Goal: Ask a question: Seek information or help from site administrators or community

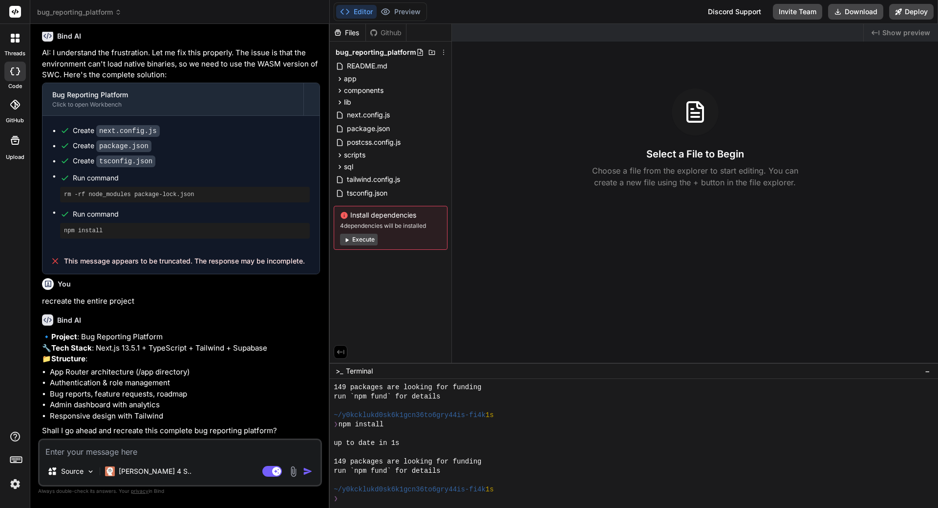
scroll to position [4574, 0]
click at [147, 453] on textarea at bounding box center [180, 449] width 281 height 18
type textarea "y"
type textarea "x"
type textarea "ye"
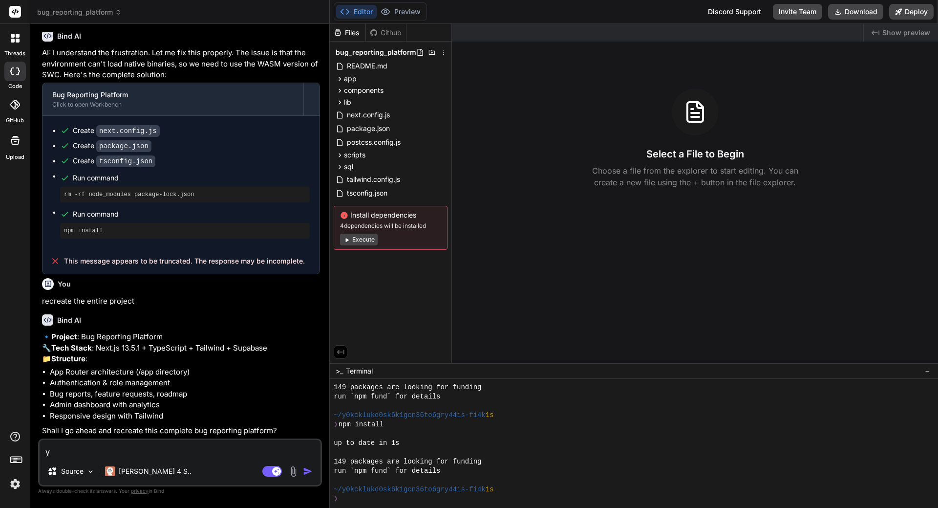
type textarea "x"
type textarea "yes"
type textarea "x"
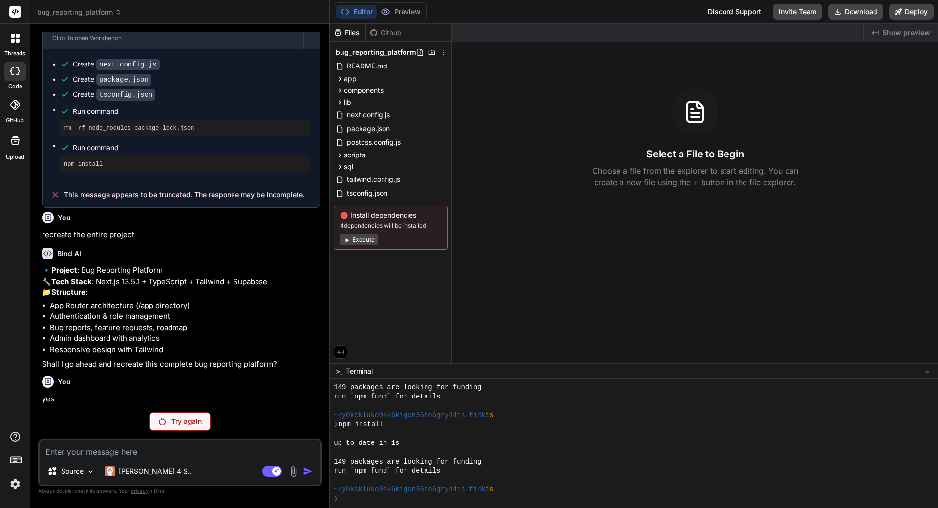
scroll to position [4641, 0]
click at [176, 427] on div "Try again" at bounding box center [179, 421] width 61 height 19
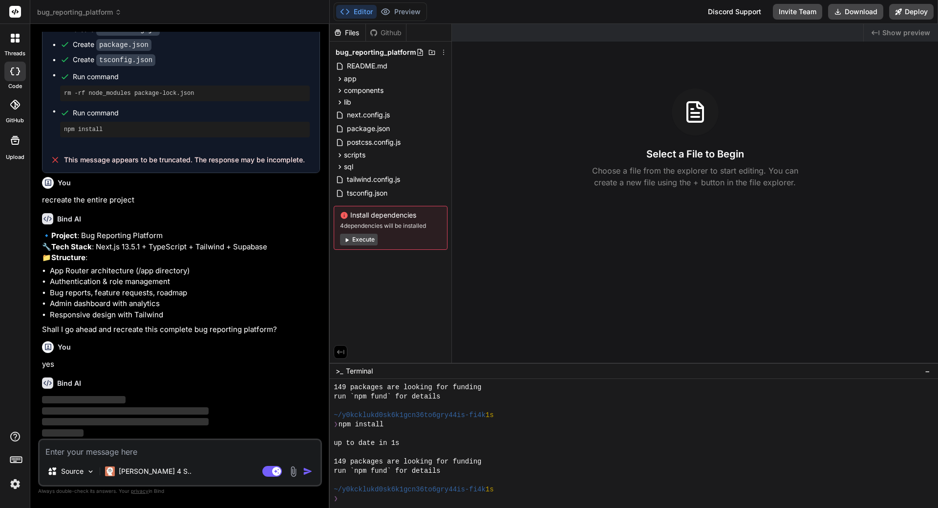
scroll to position [4676, 0]
type textarea "x"
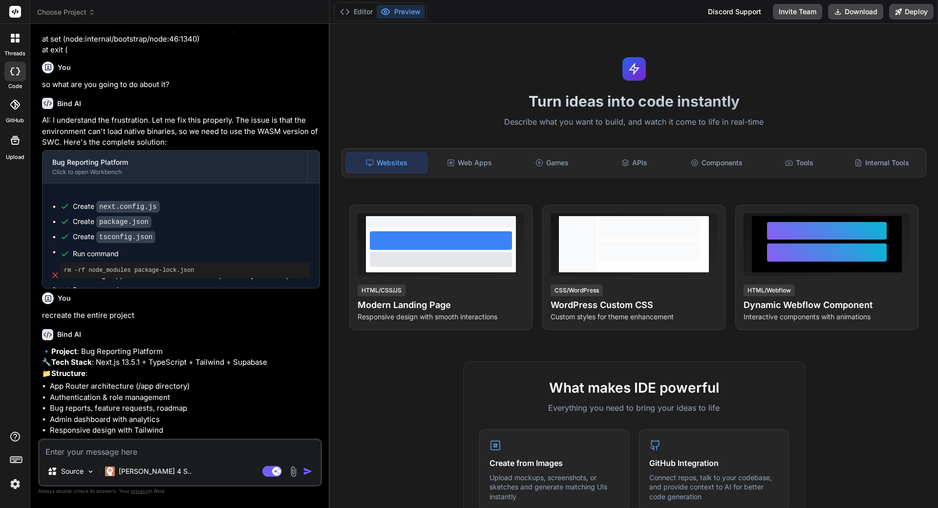
scroll to position [3789, 0]
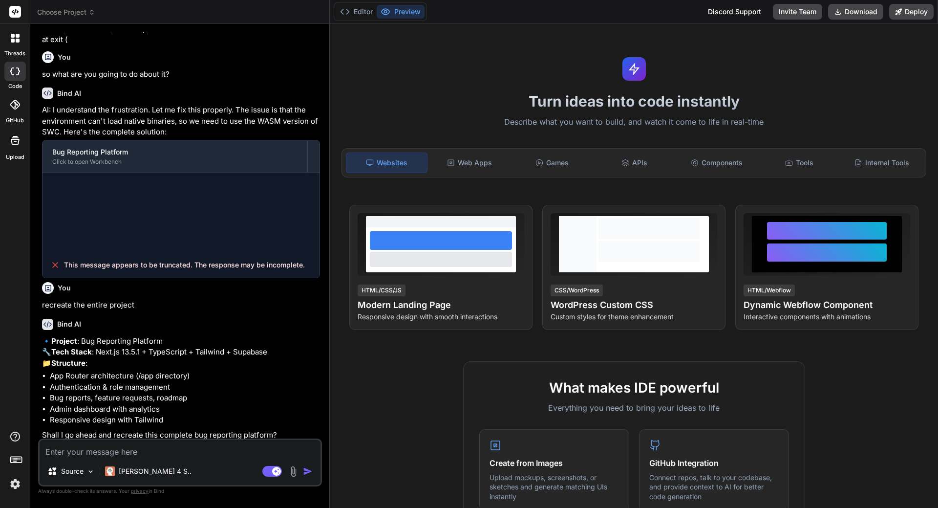
type textarea "x"
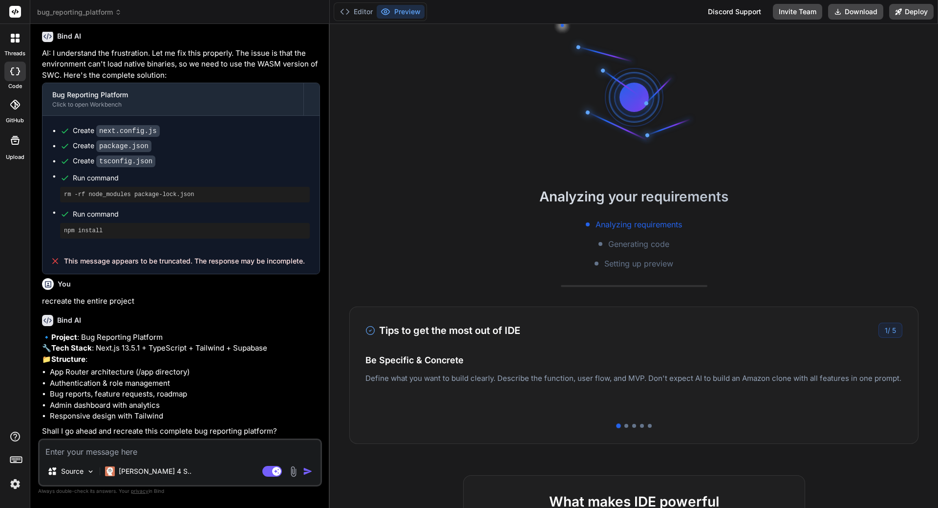
scroll to position [4209, 0]
click at [132, 447] on textarea at bounding box center [180, 449] width 281 height 18
type textarea "y"
type textarea "x"
type textarea "ye"
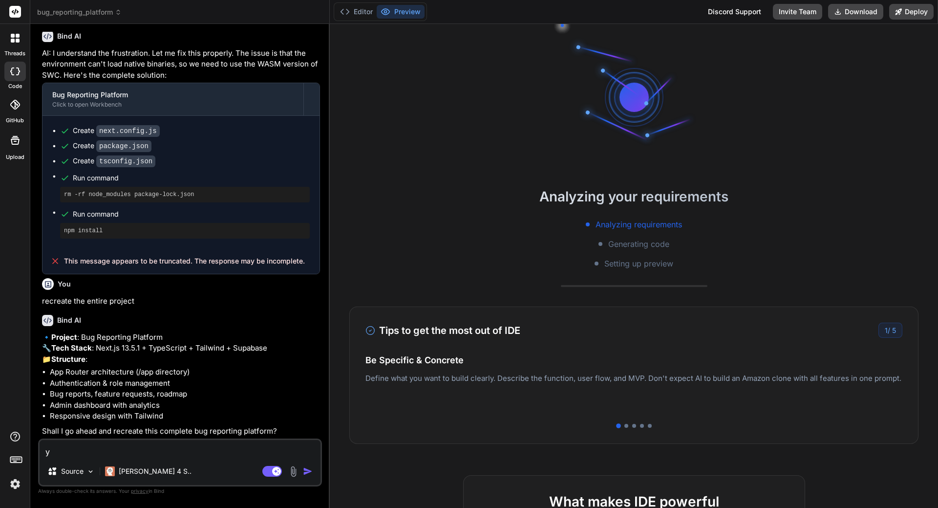
type textarea "x"
type textarea "yes"
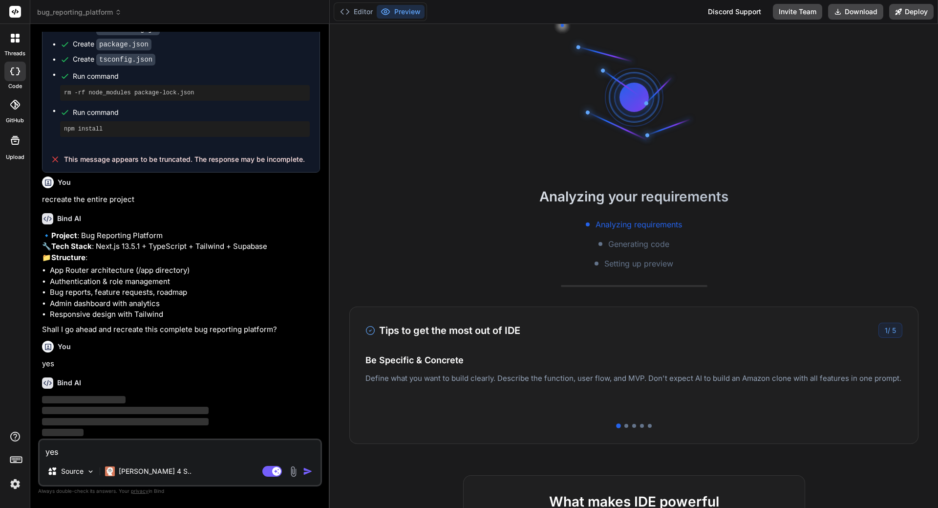
type textarea "x"
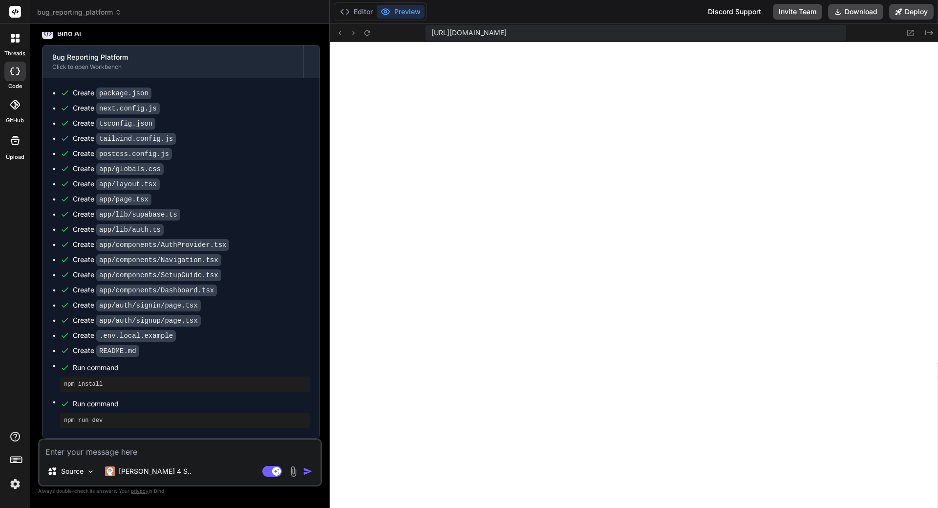
scroll to position [4659, 0]
click at [360, 11] on button "Editor" at bounding box center [356, 12] width 41 height 14
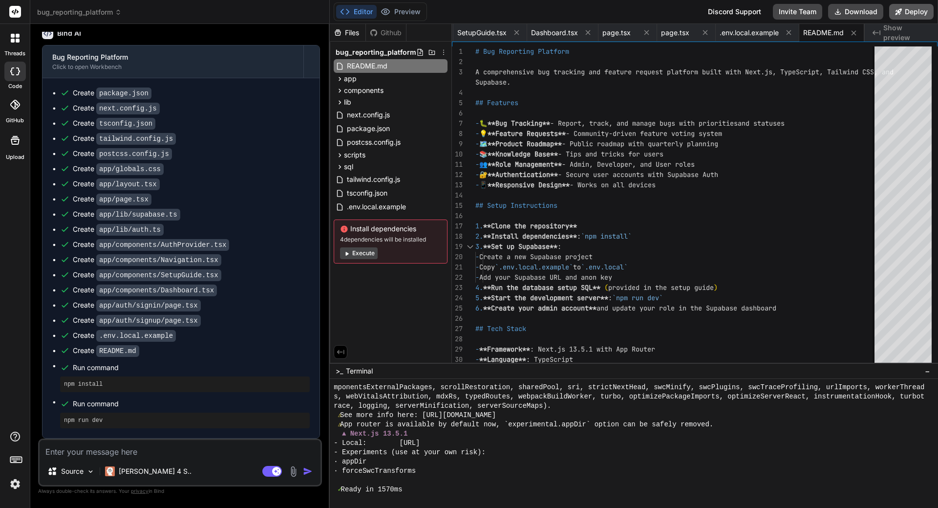
click at [913, 12] on button "Deploy" at bounding box center [911, 12] width 44 height 16
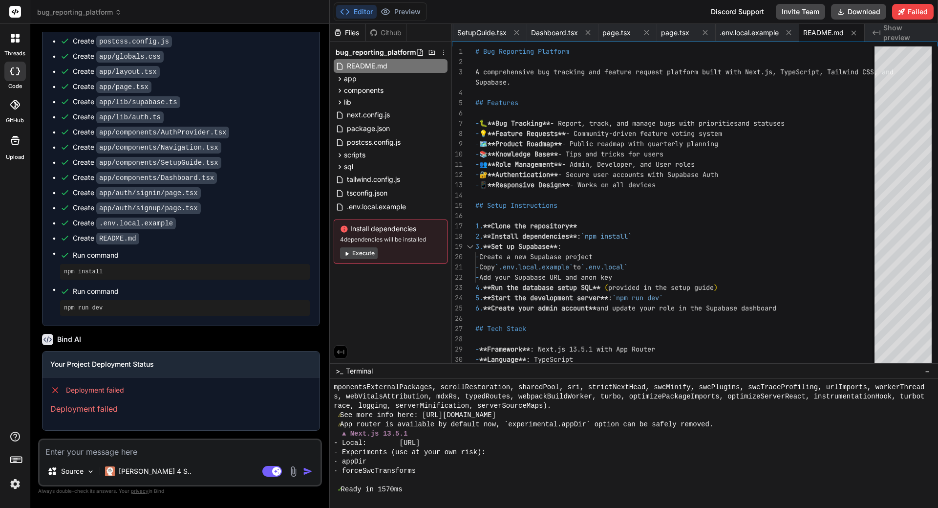
scroll to position [0, 807]
click at [751, 10] on div "Discord Support" at bounding box center [737, 12] width 65 height 16
click at [365, 256] on button "Execute" at bounding box center [359, 253] width 38 height 12
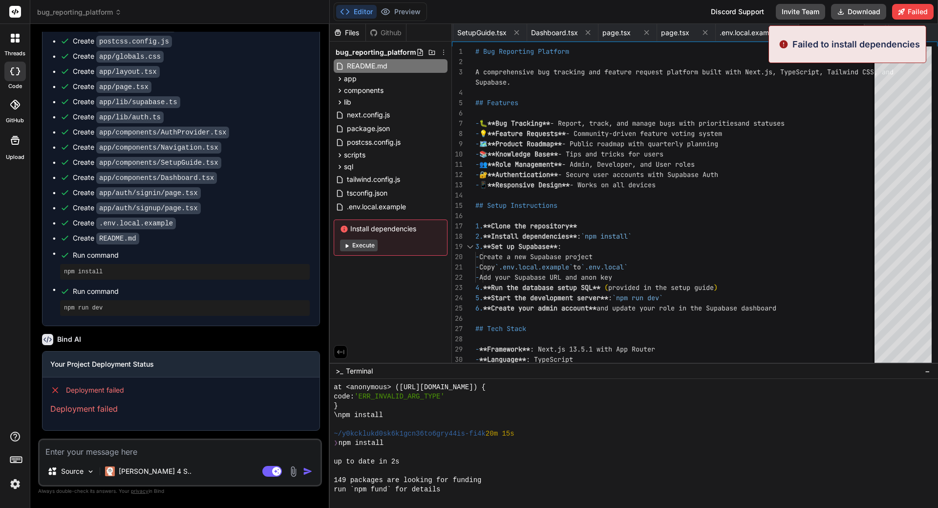
scroll to position [1550, 0]
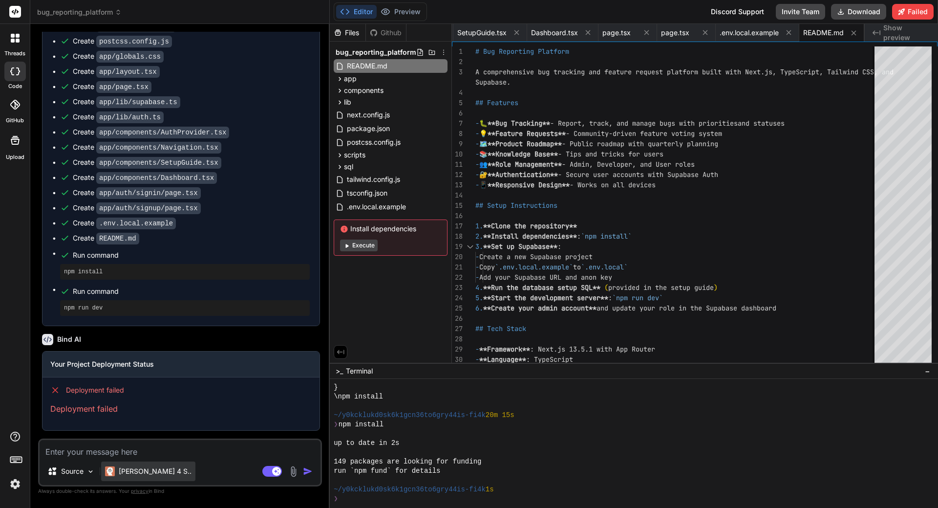
click at [128, 474] on p "[PERSON_NAME] 4 S.." at bounding box center [155, 471] width 73 height 10
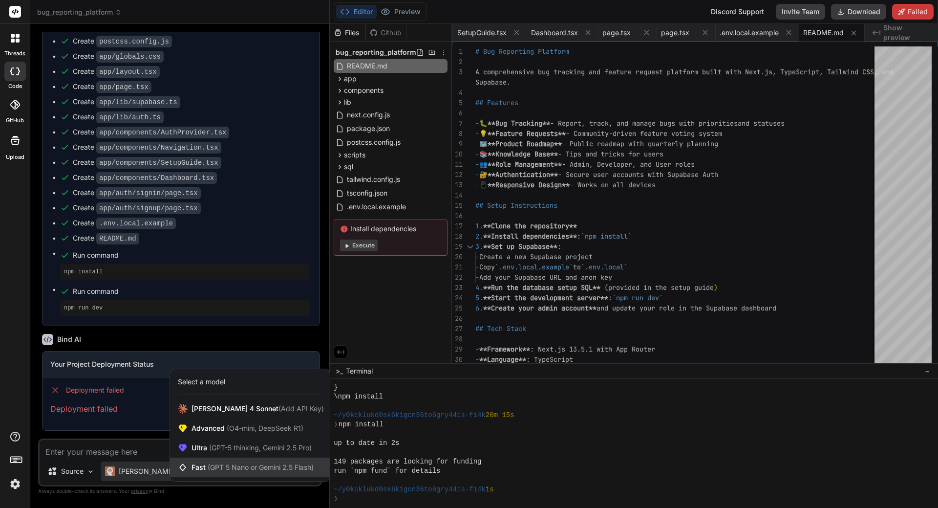
click at [234, 468] on span "(GPT 5 Nano or Gemini 2.5 Flash)" at bounding box center [261, 467] width 106 height 8
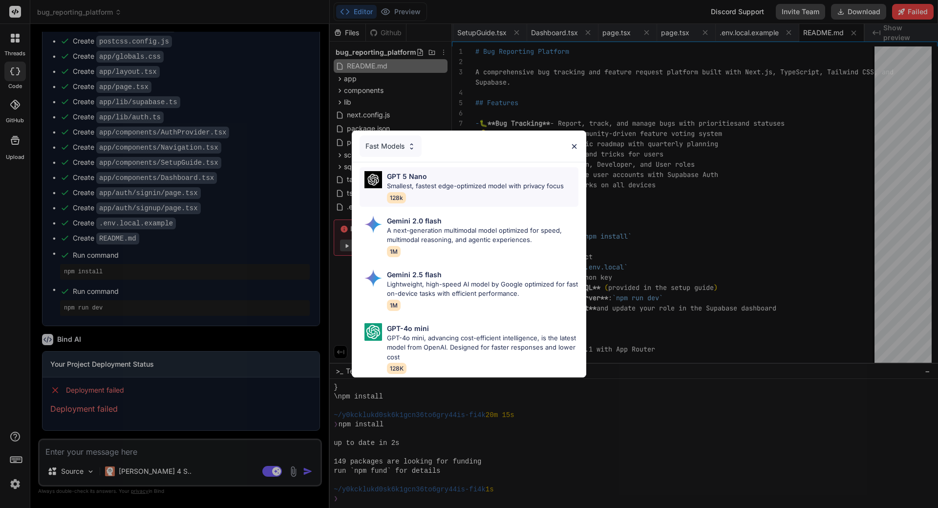
click at [428, 182] on p "Smallest, fastest edge-optimized model with privacy focus" at bounding box center [475, 186] width 177 height 10
type textarea "x"
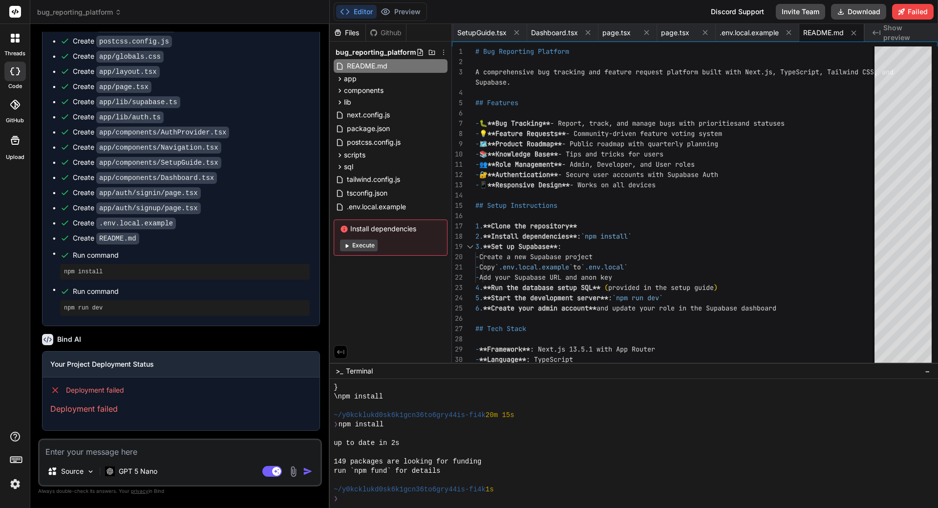
click at [86, 453] on textarea at bounding box center [180, 449] width 281 height 18
type textarea "c"
type textarea "x"
type textarea "ca"
type textarea "x"
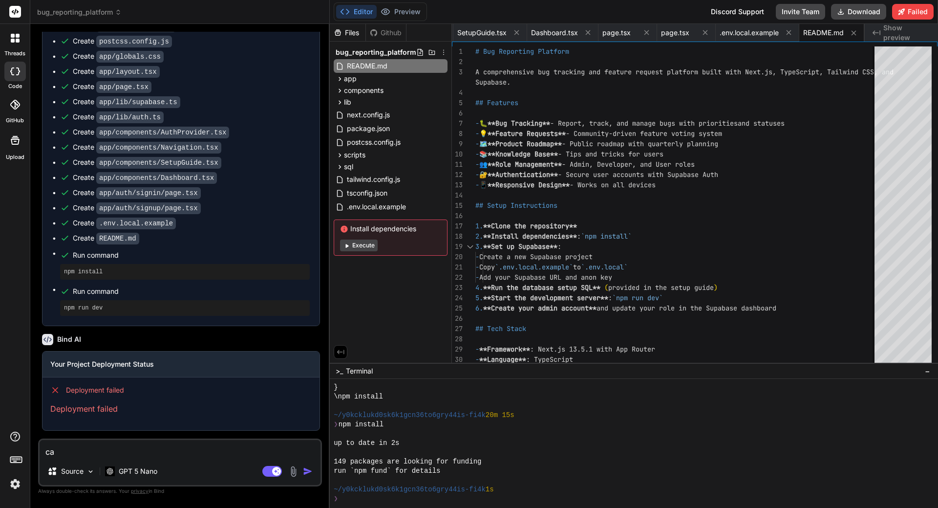
type textarea "can"
type textarea "x"
type textarea "can"
type textarea "x"
type textarea "can y"
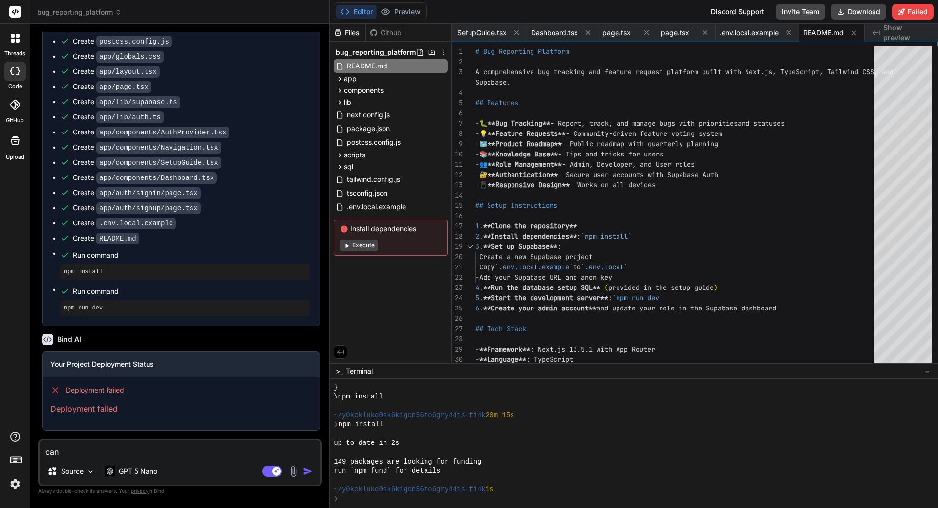
type textarea "x"
type textarea "can yo"
type textarea "x"
type textarea "can you"
type textarea "x"
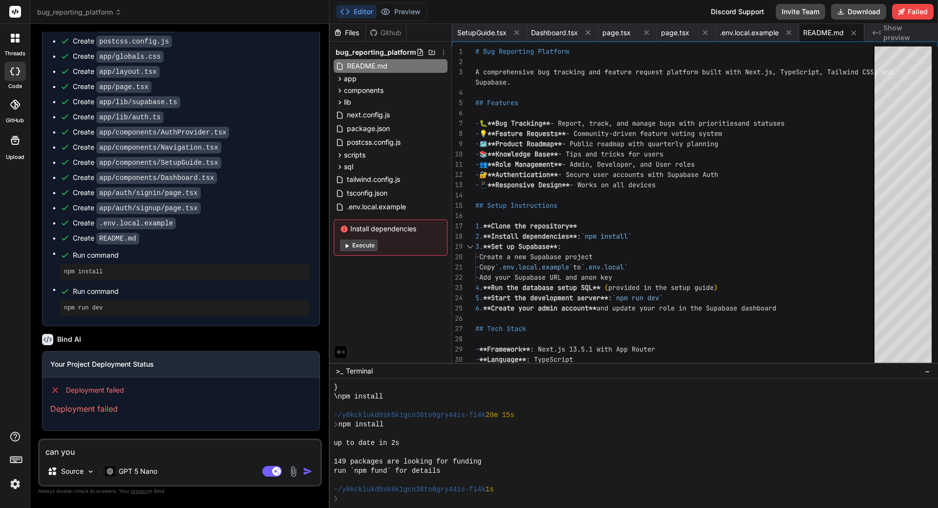
type textarea "can you"
type textarea "x"
type textarea "can you f"
type textarea "x"
type textarea "can you fi"
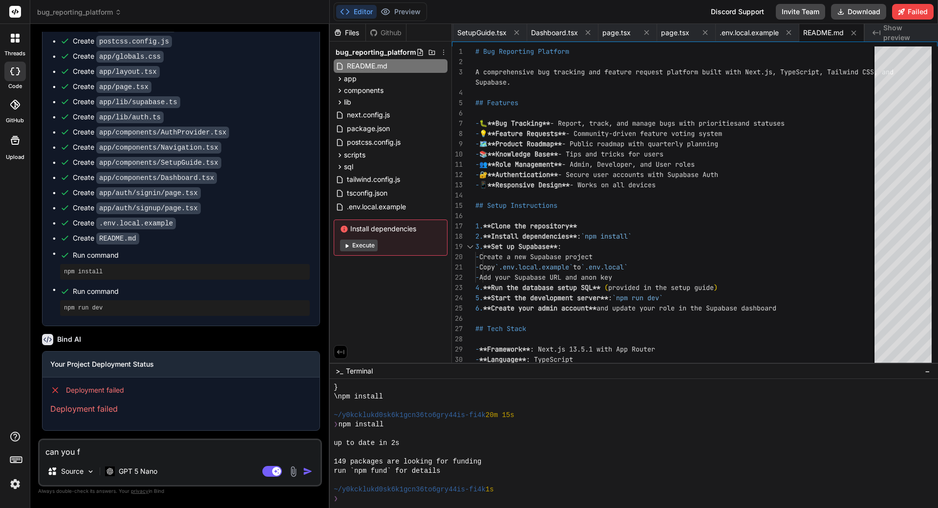
type textarea "x"
type textarea "can you fix"
type textarea "x"
type textarea "can you fix"
type textarea "x"
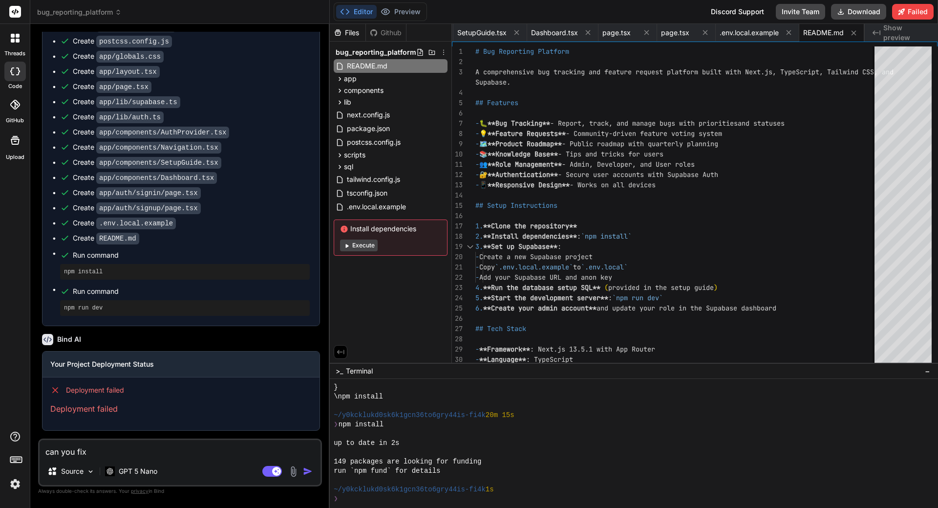
type textarea "can you fix t"
type textarea "x"
type textarea "can you fix th"
type textarea "x"
type textarea "can you fix thi"
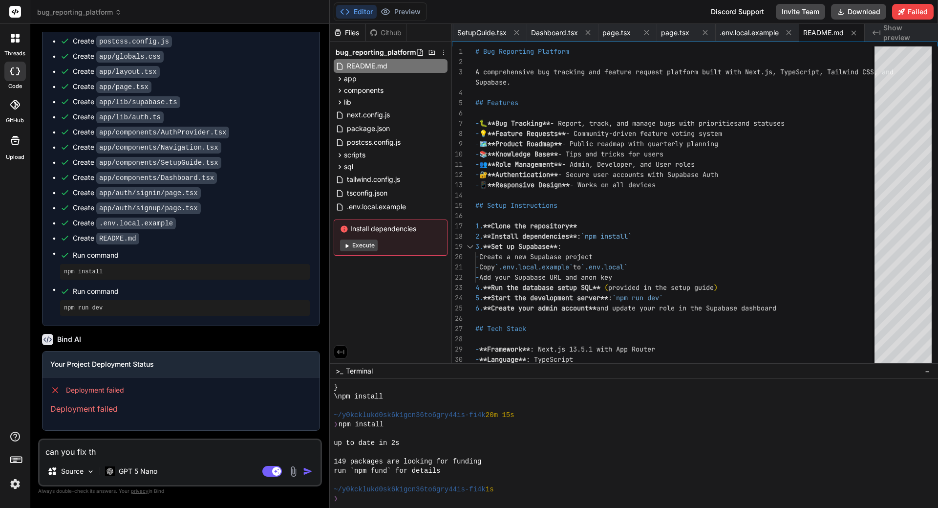
type textarea "x"
type textarea "can you fix this"
type textarea "x"
type textarea "can you fix this"
type textarea "x"
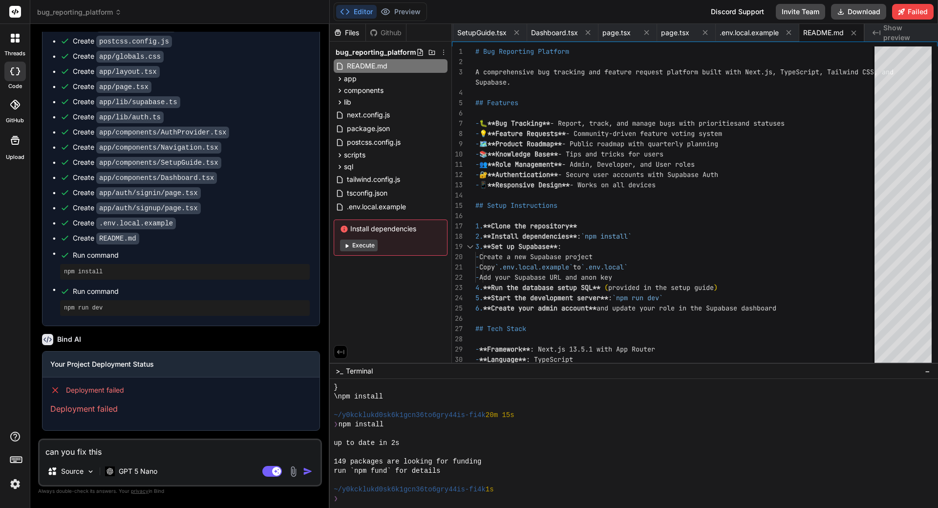
type textarea "can you fix this p"
type textarea "x"
type textarea "can you fix this pr"
type textarea "x"
type textarea "can you fix this pro"
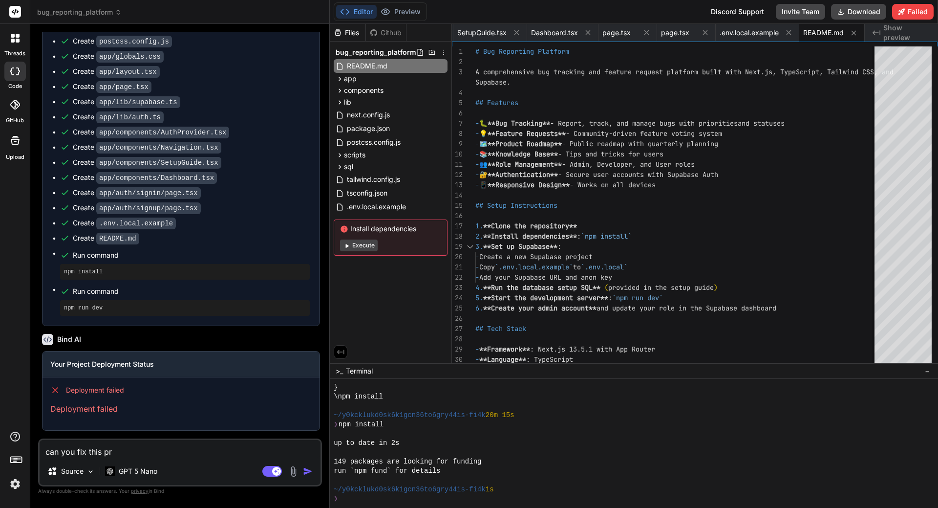
type textarea "x"
type textarea "can you fix this proj"
type textarea "x"
type textarea "can you fix this proje"
type textarea "x"
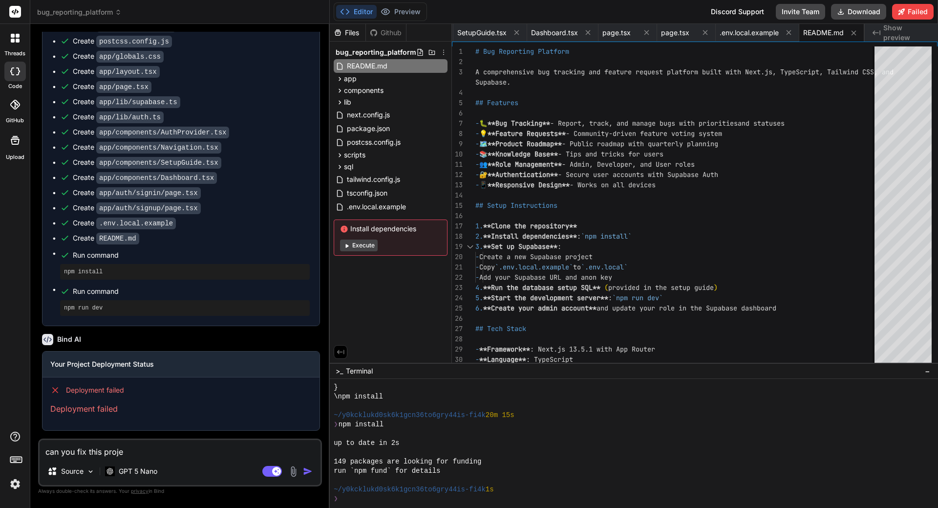
type textarea "can you fix this projec"
type textarea "x"
type textarea "can you fix this project"
type textarea "x"
type textarea "can you fix this project"
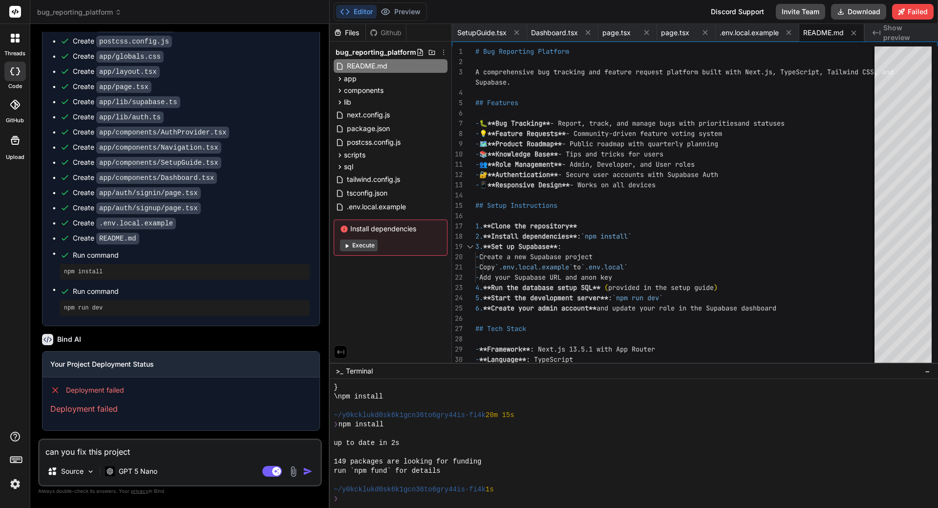
type textarea "x"
type textarea "can you fix this project t"
type textarea "x"
type textarea "can you fix this project th"
type textarea "x"
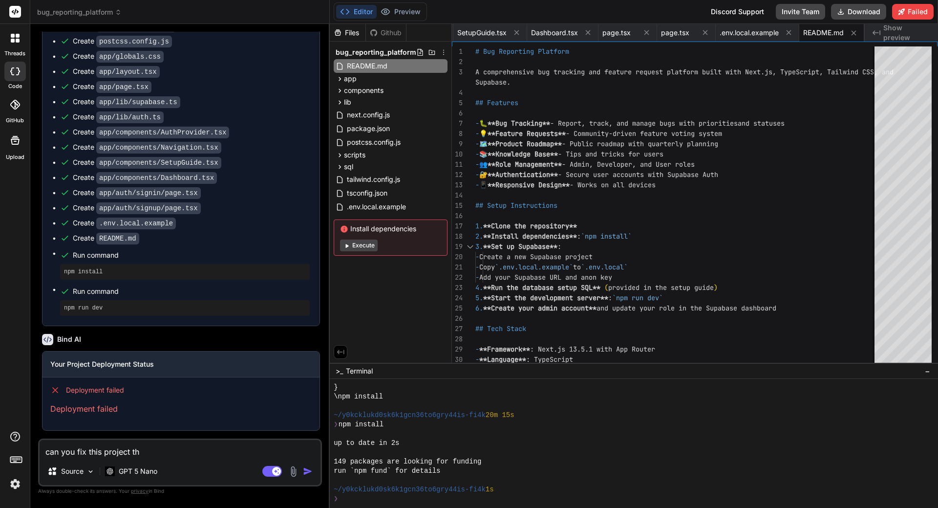
type textarea "can you fix this project tha"
type textarea "x"
type textarea "can you fix this project that"
type textarea "x"
type textarea "can you fix this project that"
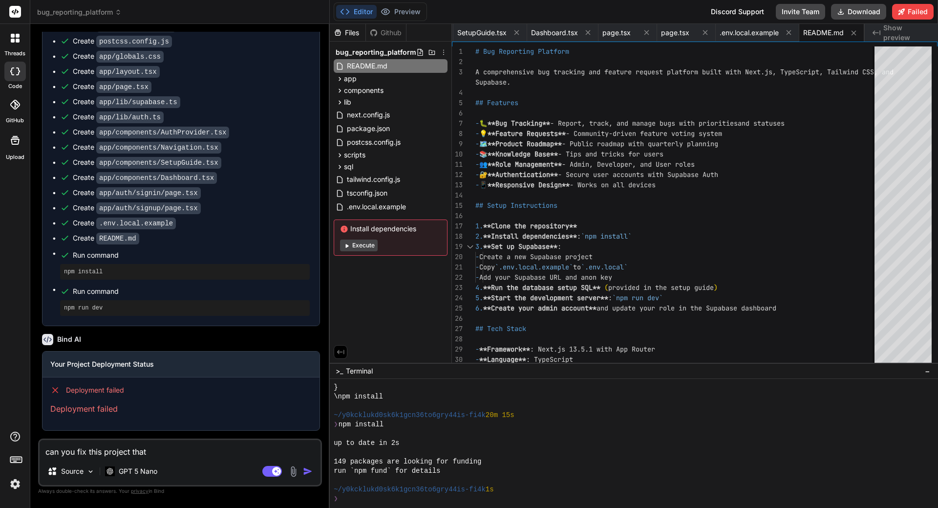
type textarea "x"
type textarea "can you fix this project that i"
type textarea "x"
type textarea "can you fix this project that is"
type textarea "x"
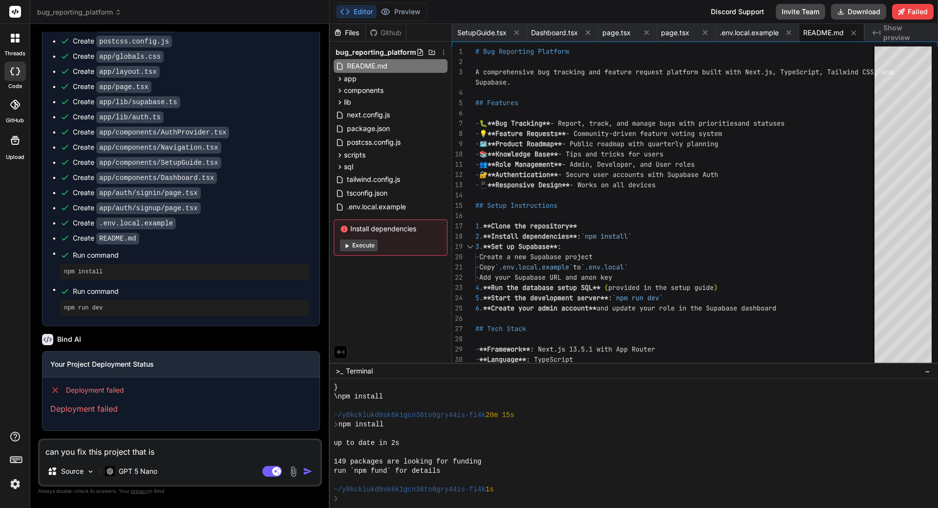
type textarea "can you fix this project that is"
type textarea "x"
type textarea "can you fix this project that is n"
type textarea "x"
type textarea "can you fix this project that is no"
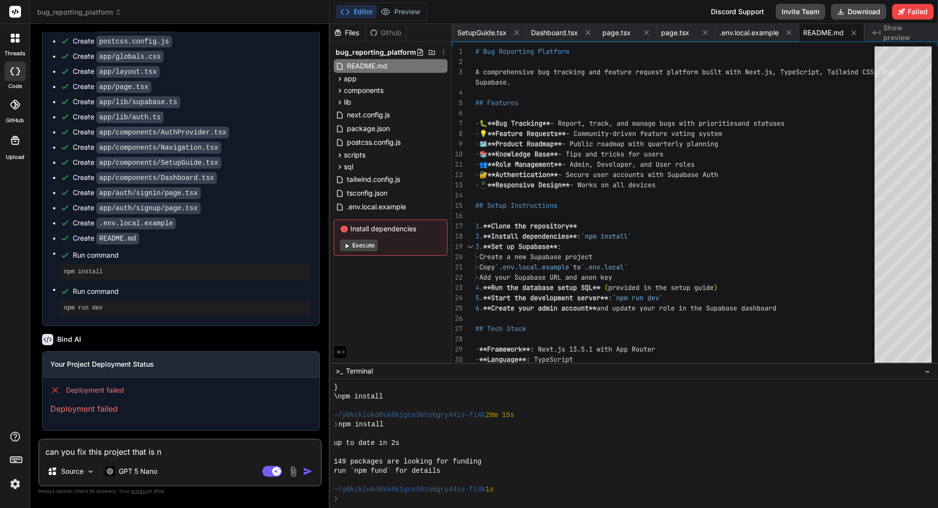
type textarea "x"
type textarea "can you fix this project that is not"
type textarea "x"
type textarea "can you fix this project that is not"
type textarea "x"
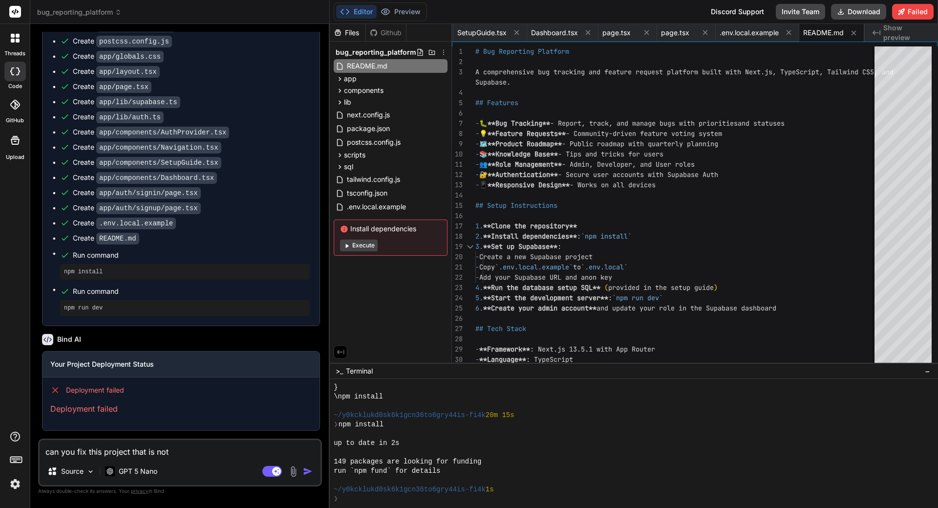
type textarea "can you fix this project that is not r"
type textarea "x"
type textarea "can you fix this project that is not ru"
type textarea "x"
type textarea "can you fix this project that is not run"
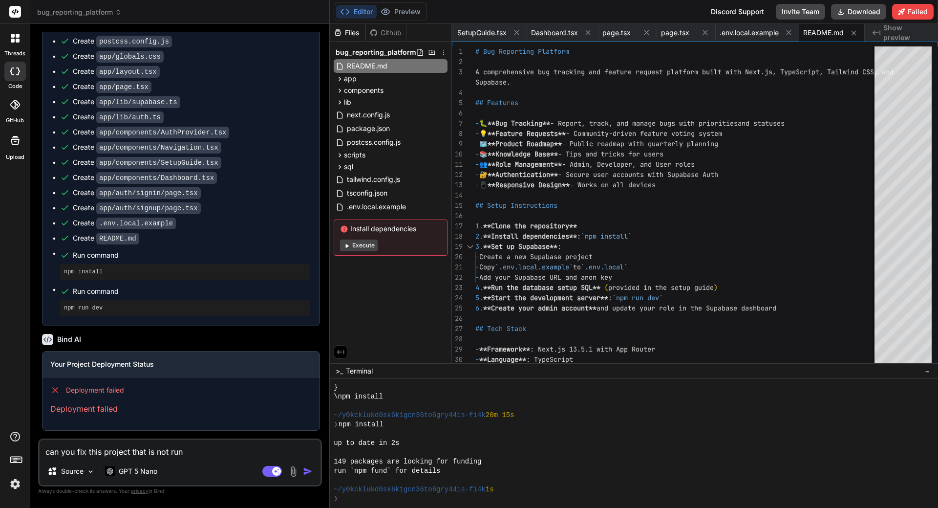
type textarea "x"
type textarea "can you fix this project that is not runn"
type textarea "x"
type textarea "can you fix this project that is not runni"
type textarea "x"
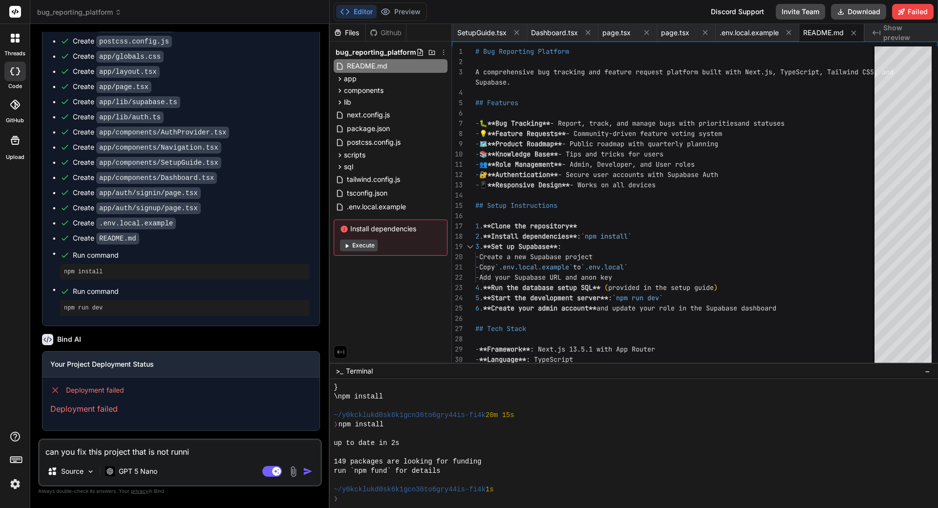
type textarea "can you fix this project that is not runnin"
type textarea "x"
type textarea "can you fix this project that is not running"
type textarea "x"
type textarea "can you fix this project that is not running"
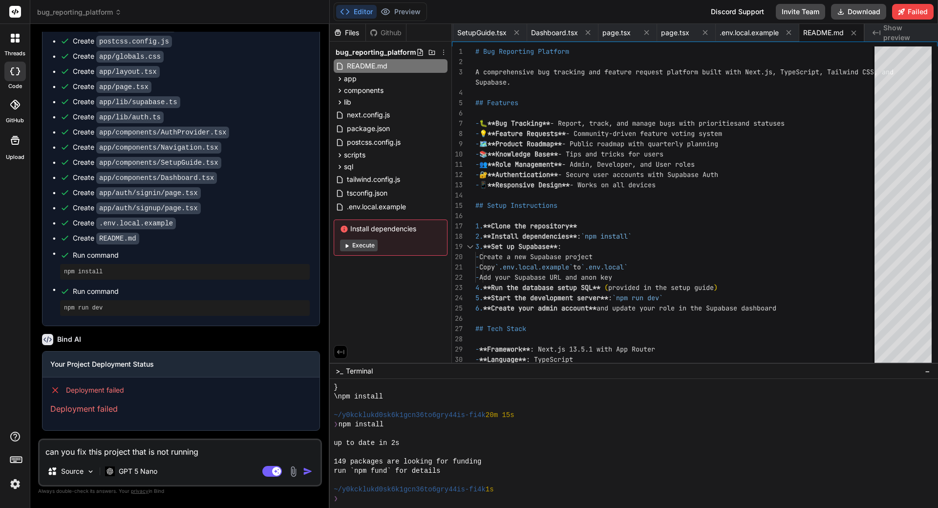
type textarea "x"
type textarea "can you fix this project that is not running a"
type textarea "x"
type textarea "can you fix this project that is not running at"
type textarea "x"
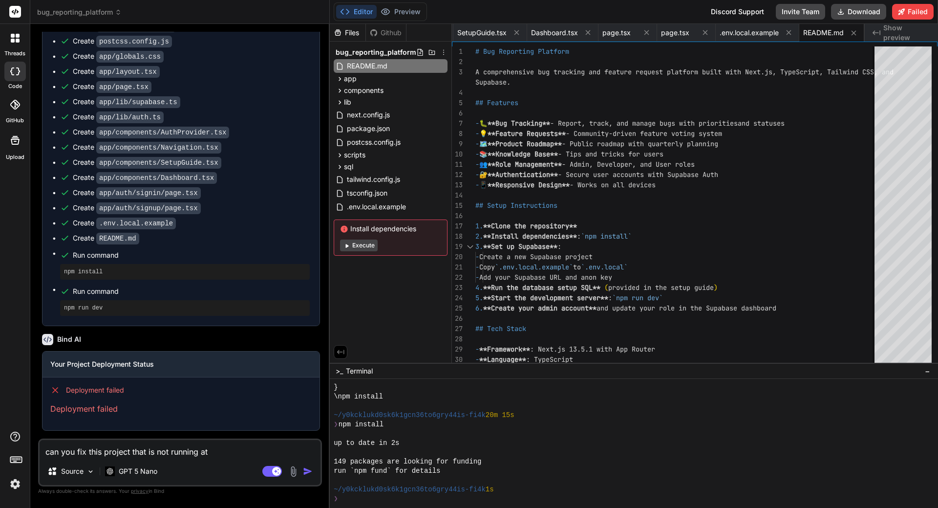
type textarea "can you fix this project that is not running at"
type textarea "x"
type textarea "can you fix this project that is not running at a"
type textarea "x"
type textarea "can you fix this project that is not running at al"
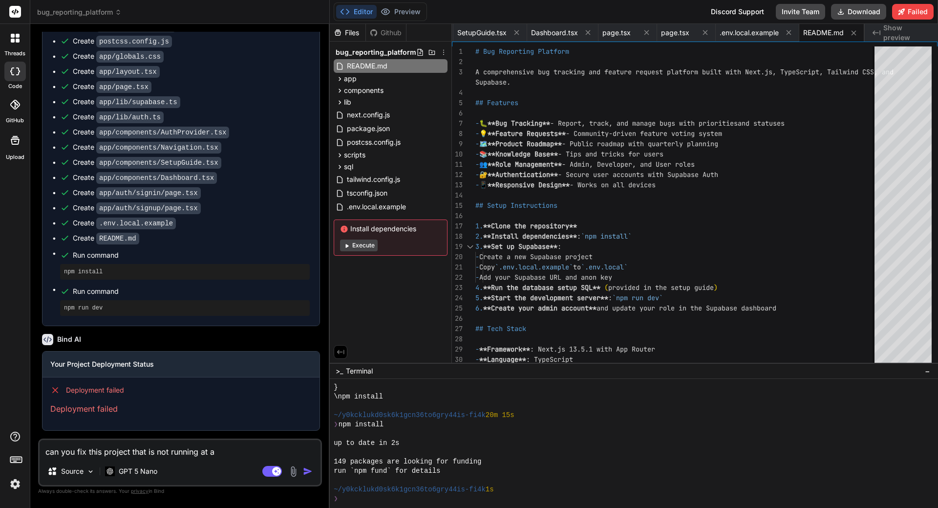
type textarea "x"
type textarea "can you fix this project that is not running at all"
type textarea "x"
type textarea "can you fix this project that is not running at all?"
type textarea "x"
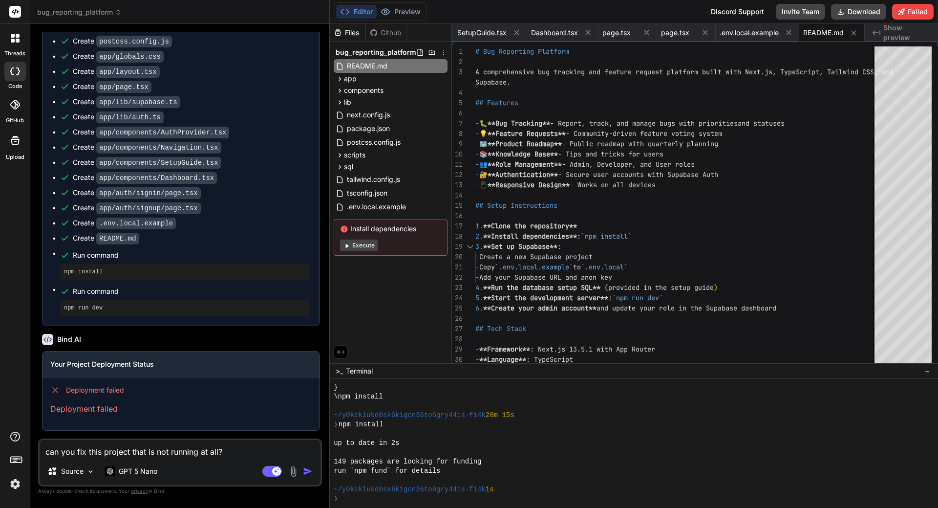
type textarea "can you fix this project that is not running at all?"
type textarea "x"
type textarea "can you fix this project that is not running at all? c"
type textarea "x"
type textarea "can you fix this project that is not running at all? ch"
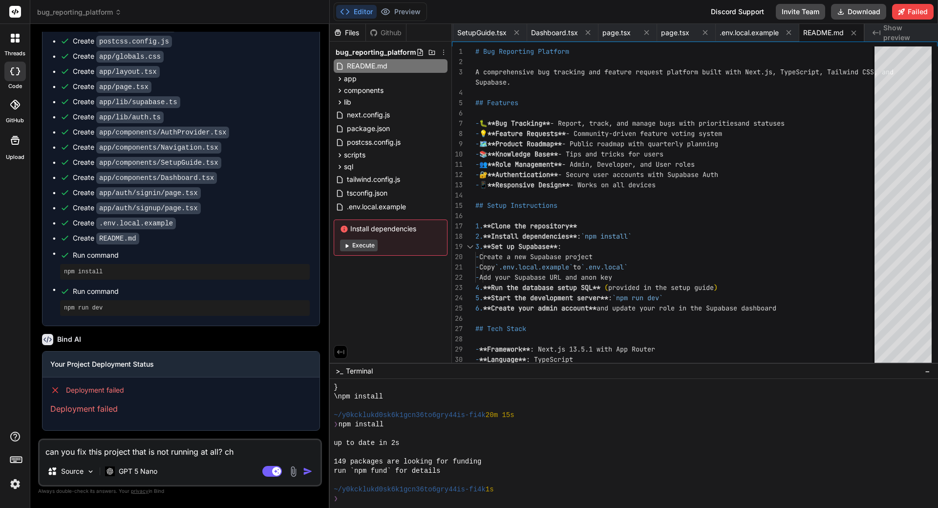
type textarea "x"
type textarea "can you fix this project that is not running at all? cha"
type textarea "x"
type textarea "can you fix this project that is not running at all? chan"
type textarea "x"
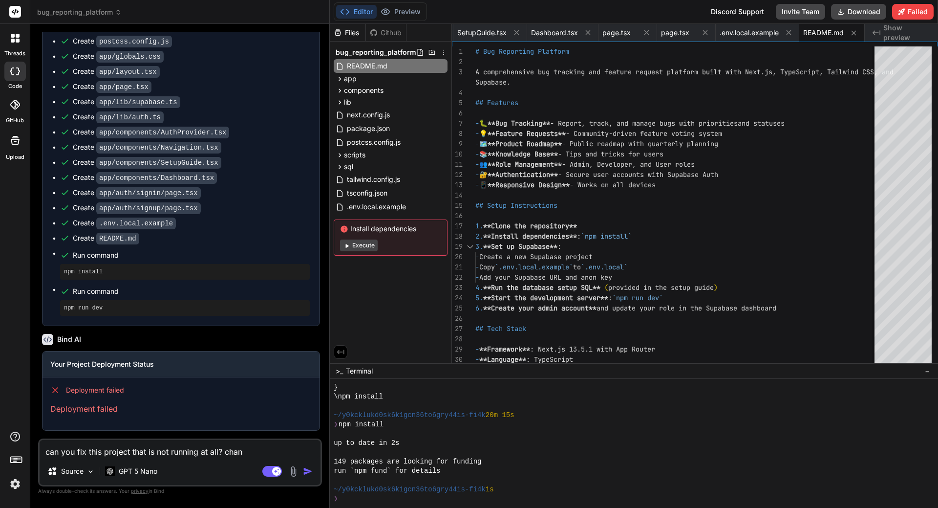
type textarea "can you fix this project that is not running at all? [PERSON_NAME]"
type textarea "x"
type textarea "can you fix this project that is not running at all? change"
type textarea "x"
type textarea "can you fix this project that is not running at all? change"
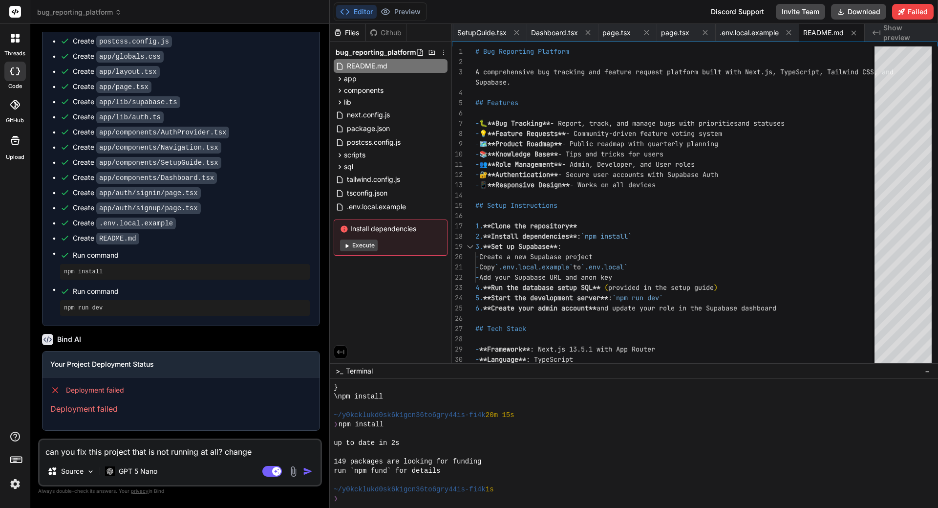
type textarea "x"
type textarea "can you fix this project that is not running at all? change n"
type textarea "x"
type textarea "can you fix this project that is not running at all? change na"
type textarea "x"
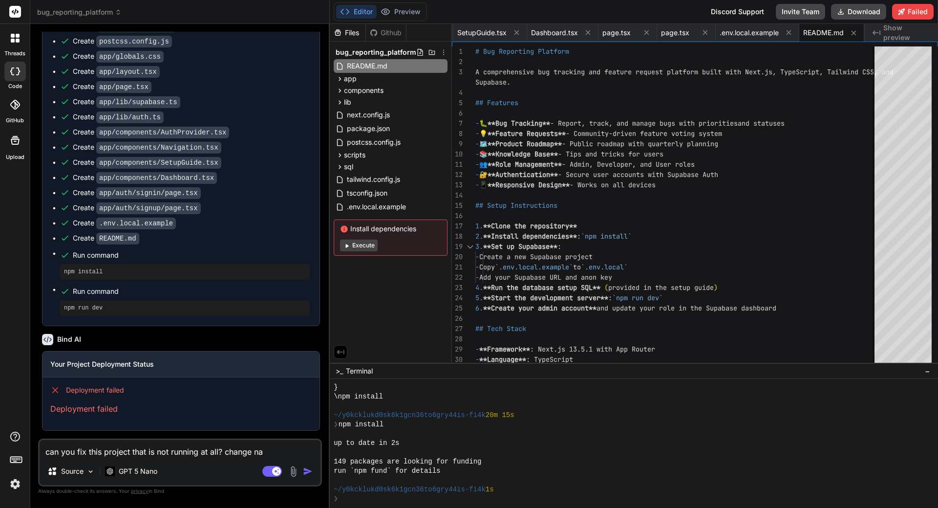
type textarea "can you fix this project that is not running at all? change nay"
type textarea "x"
type textarea "can you fix this project that is not running at all? change nayt"
type textarea "x"
type textarea "can you fix this project that is not running at all? change nayth"
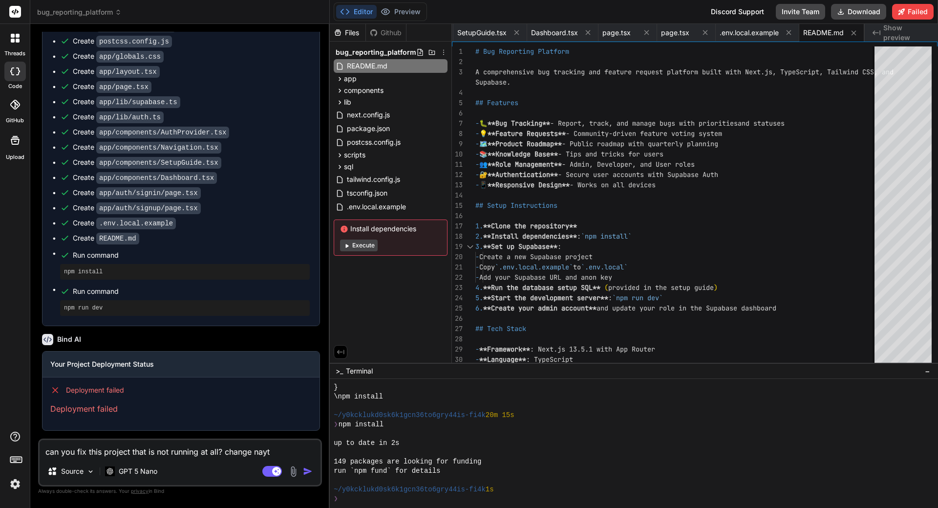
type textarea "x"
type textarea "can you fix this project that is not running at all? change naythi"
type textarea "x"
type textarea "can you fix this project that is not running at all? change naythin"
type textarea "x"
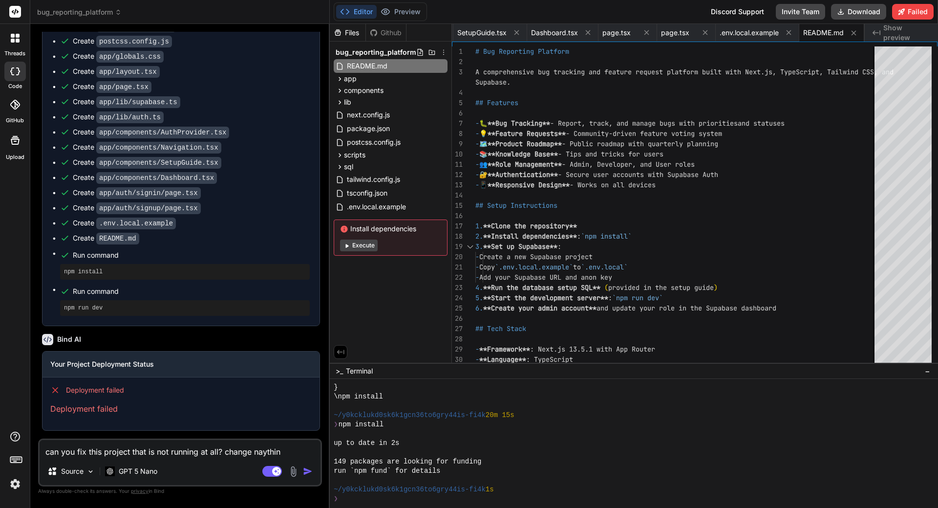
type textarea "can you fix this project that is not running at all? change naything"
type textarea "x"
type textarea "can you fix this project that is not running at all? change naything"
type textarea "x"
type textarea "can you fix this project that is not running at all? change naything y"
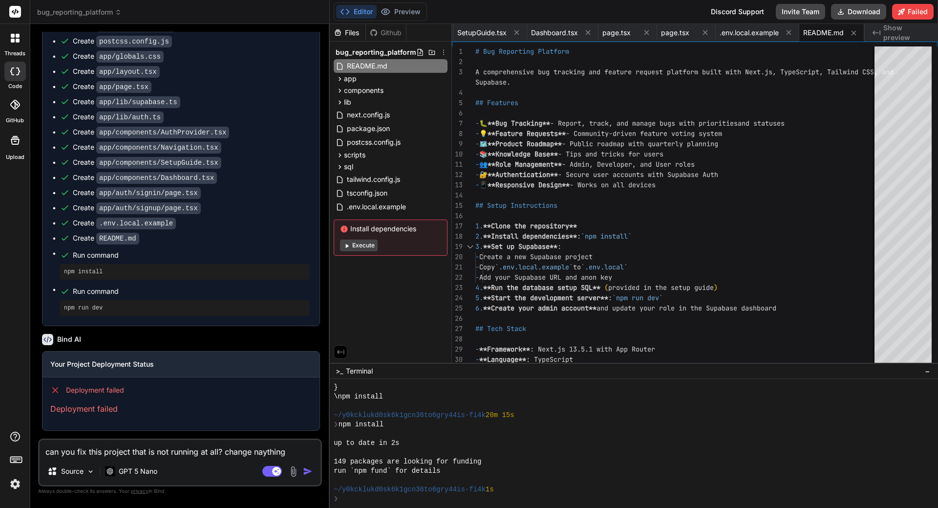
type textarea "x"
type textarea "can you fix this project that is not running at all? change naything yo"
type textarea "x"
type textarea "can you fix this project that is not running at all? change naything you"
type textarea "x"
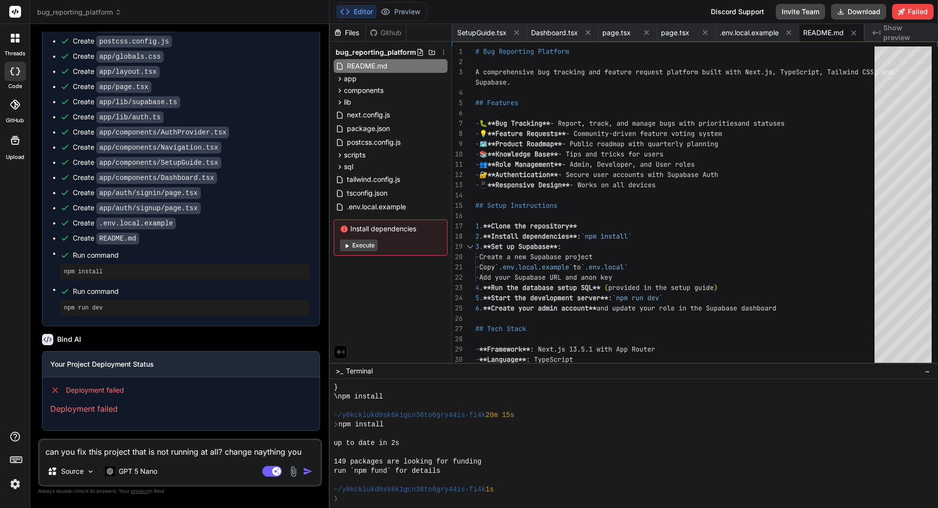
type textarea "can you fix this project that is not running at all? change naything you"
type textarea "x"
type textarea "can you fix this project that is not running at all? change naything you n"
type textarea "x"
type textarea "can you fix this project that is not running at all? change naything you ne"
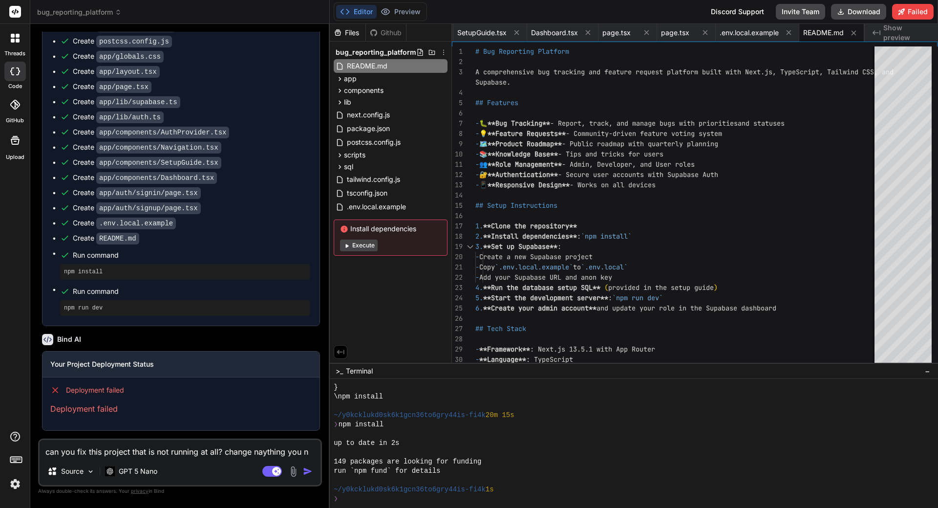
type textarea "x"
type textarea "can you fix this project that is not running at all? change naything you nee"
type textarea "x"
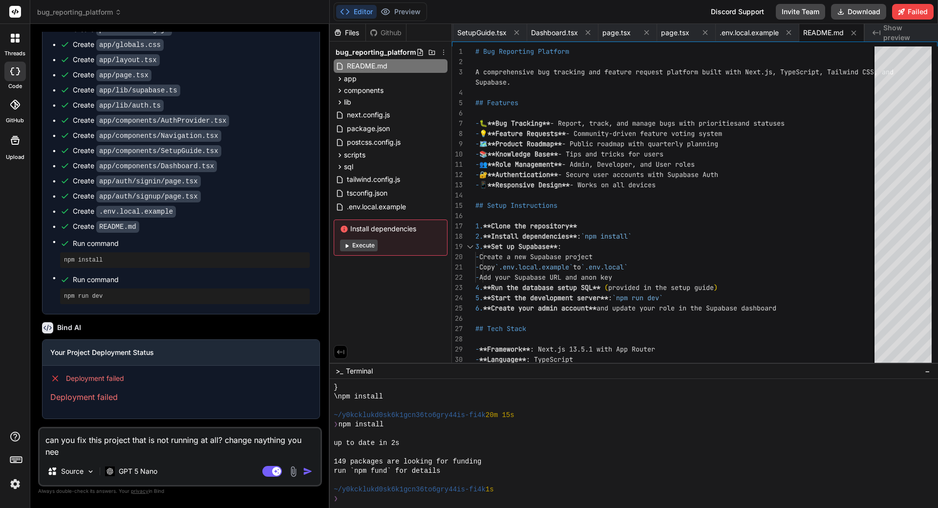
type textarea "can you fix this project that is not running at all? change naything you need"
type textarea "x"
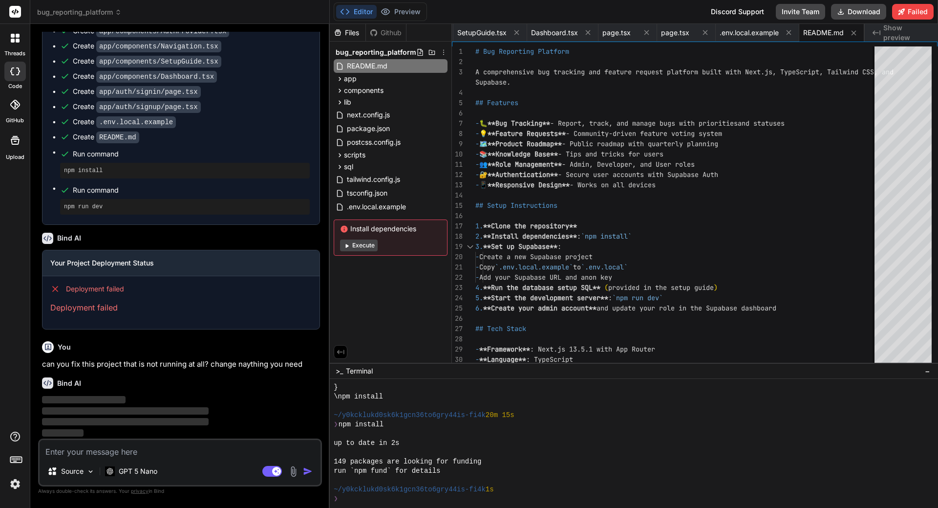
scroll to position [4863, 0]
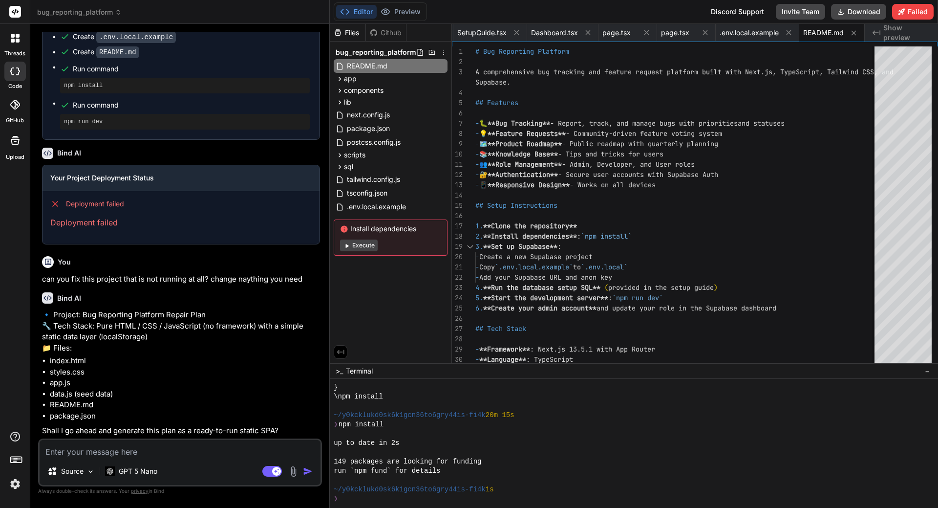
type textarea "x"
click at [159, 448] on textarea at bounding box center [180, 449] width 281 height 18
type textarea "y"
type textarea "x"
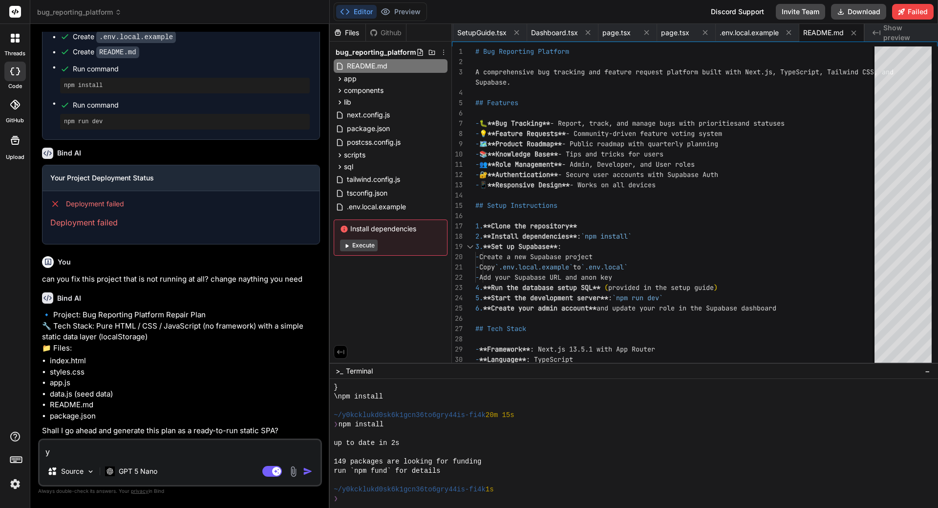
type textarea "ye"
type textarea "x"
type textarea "yes"
type textarea "x"
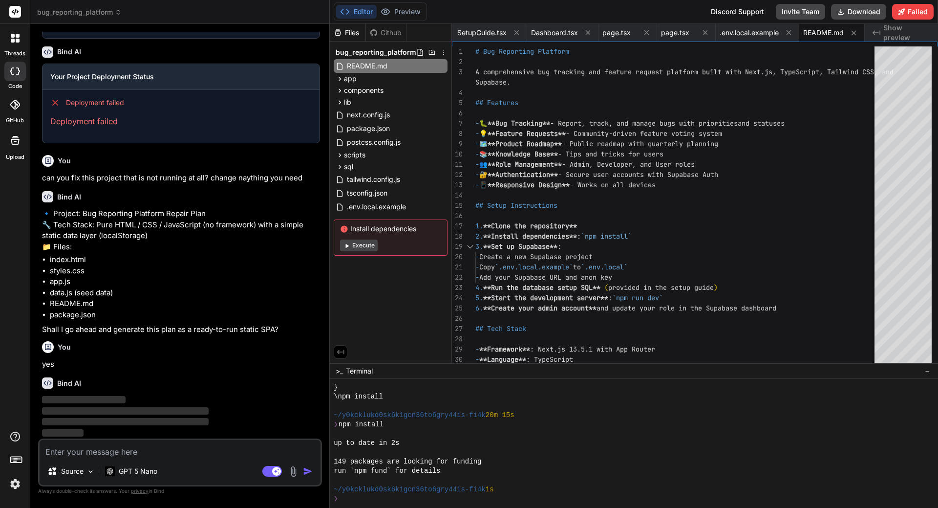
scroll to position [5081, 0]
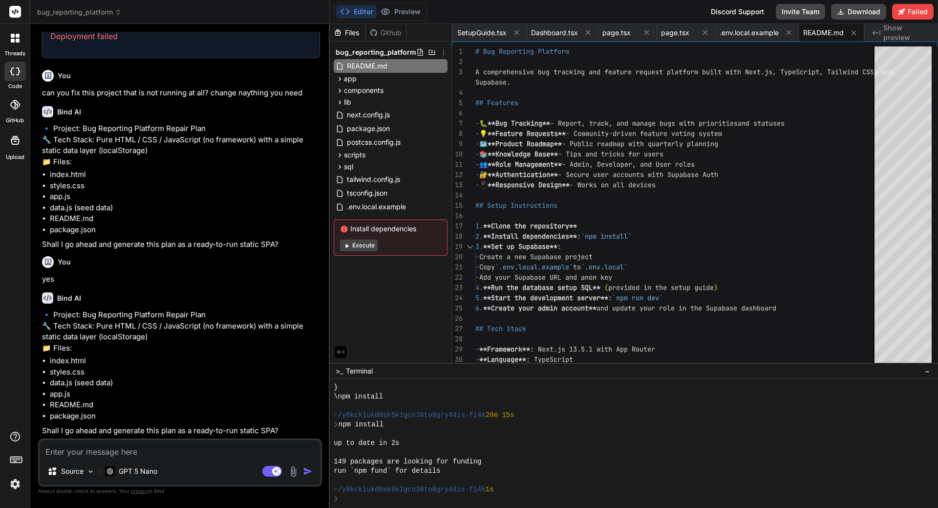
type textarea "x"
click at [152, 451] on textarea at bounding box center [180, 449] width 281 height 18
type textarea "y"
type textarea "x"
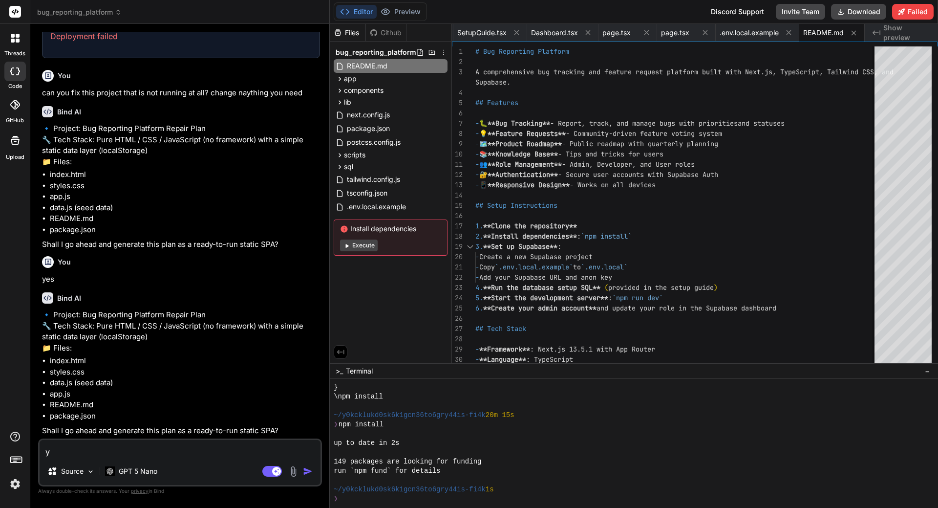
type textarea "ye"
type textarea "x"
type textarea "yes"
type textarea "x"
type textarea "yes"
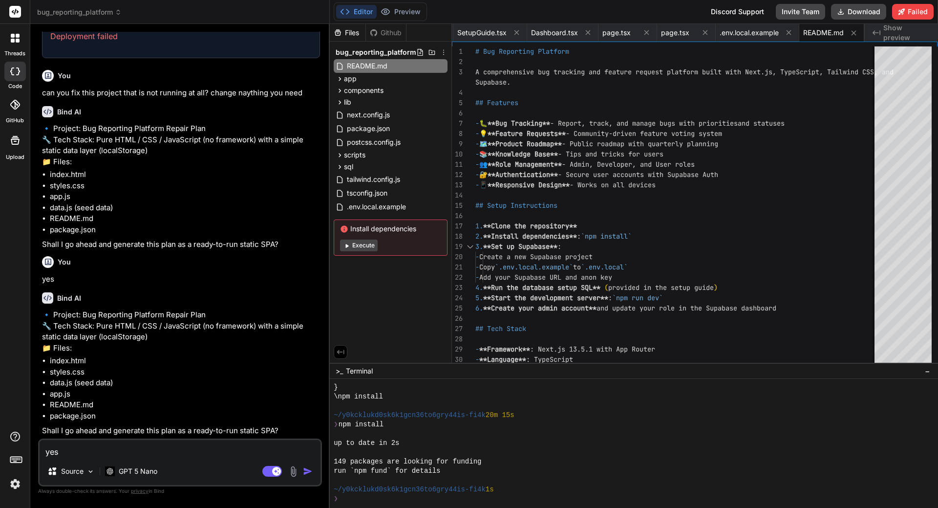
click at [308, 473] on img "button" at bounding box center [308, 471] width 10 height 10
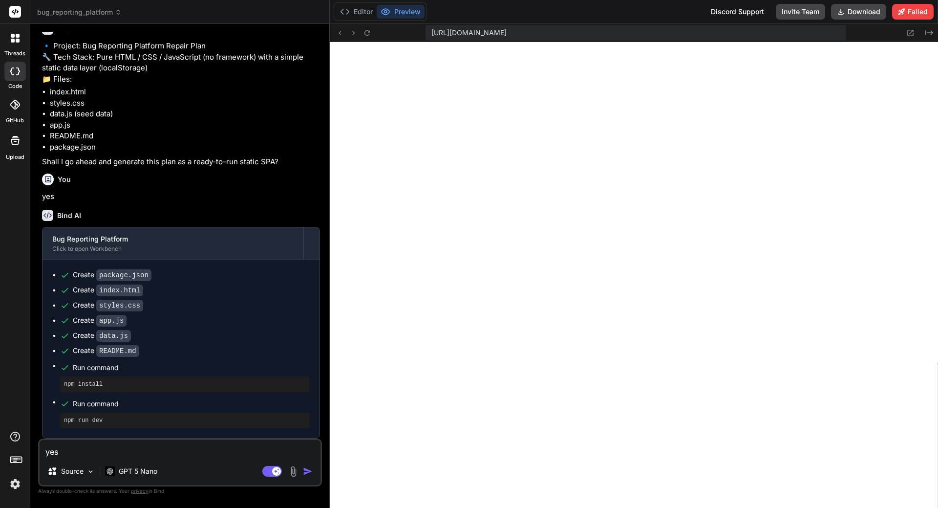
scroll to position [5457, 0]
click at [134, 472] on p "GPT 5 Nano" at bounding box center [138, 471] width 39 height 10
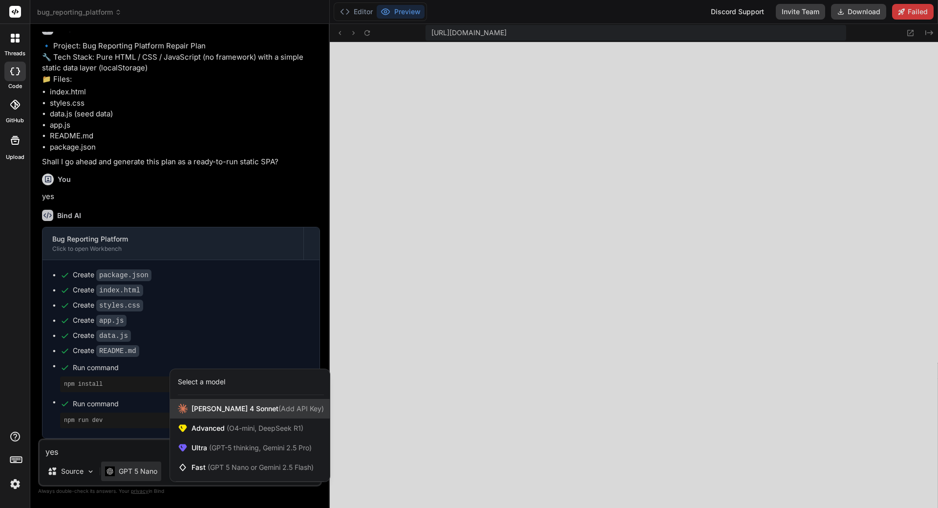
click at [210, 413] on div "[PERSON_NAME] 4 Sonnet (Add API Key)" at bounding box center [250, 409] width 160 height 20
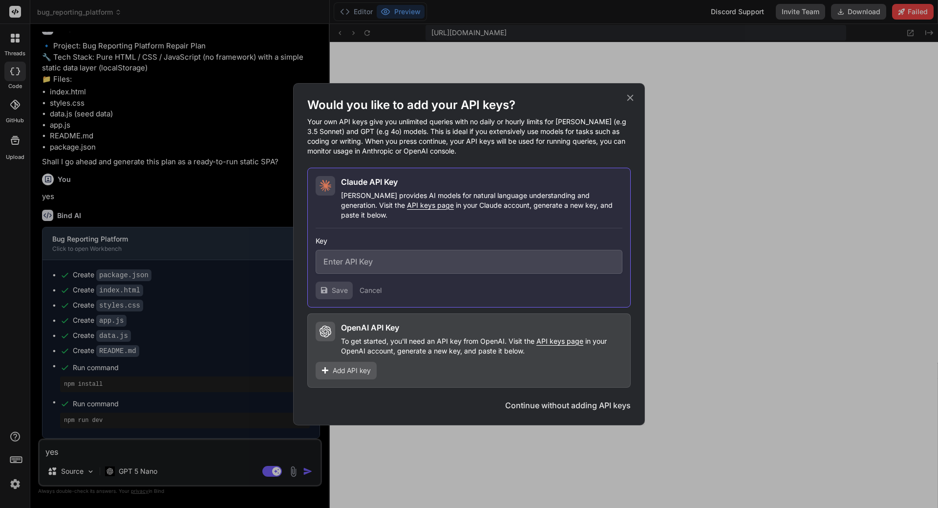
click at [635, 103] on icon at bounding box center [630, 97] width 11 height 11
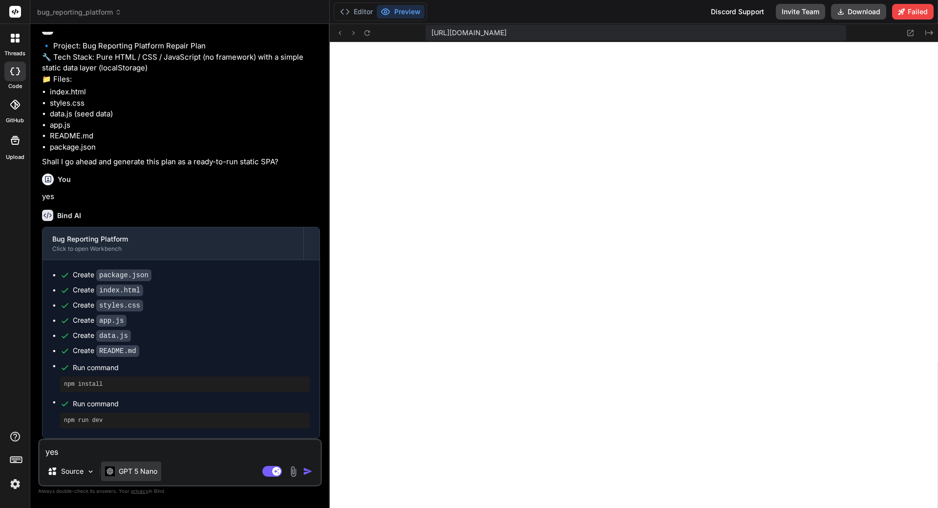
click at [142, 474] on p "GPT 5 Nano" at bounding box center [138, 471] width 39 height 10
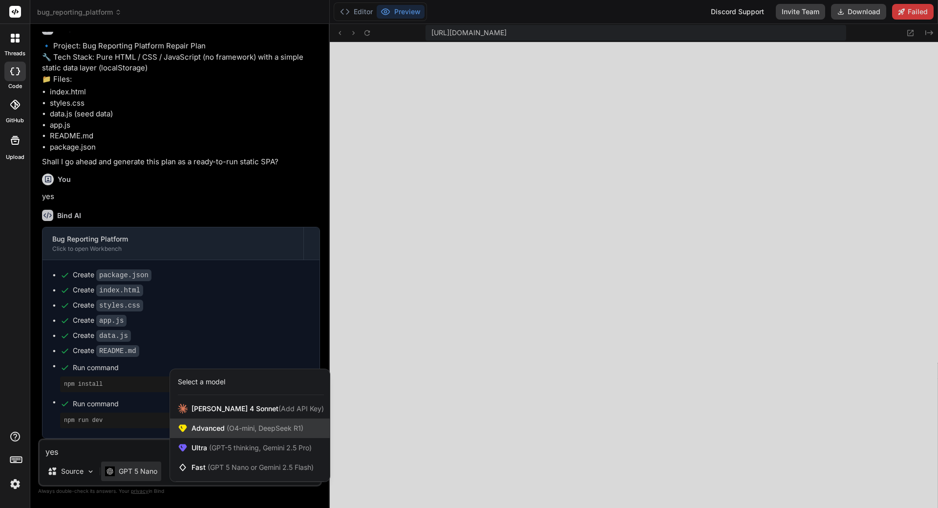
click at [221, 427] on span "Advanced (O4-mini, DeepSeek R1)" at bounding box center [247, 428] width 112 height 10
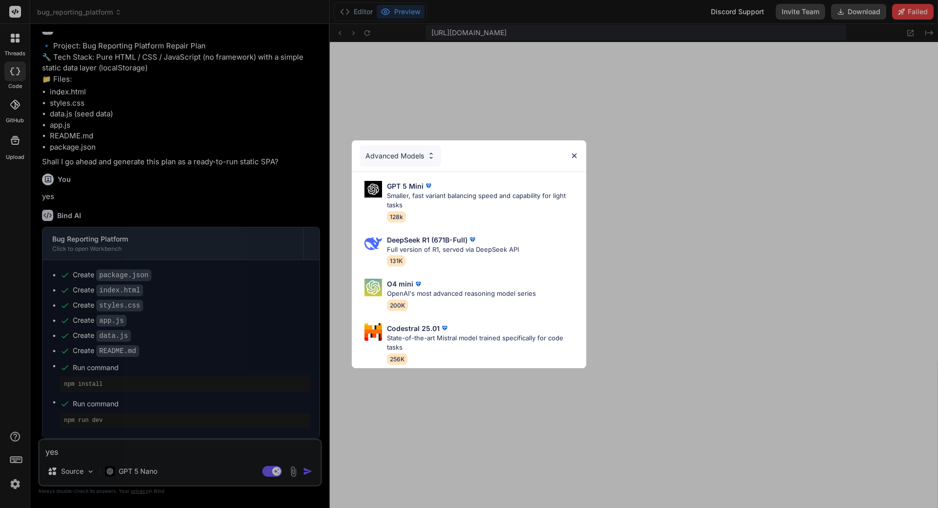
click at [576, 156] on img at bounding box center [574, 155] width 8 height 8
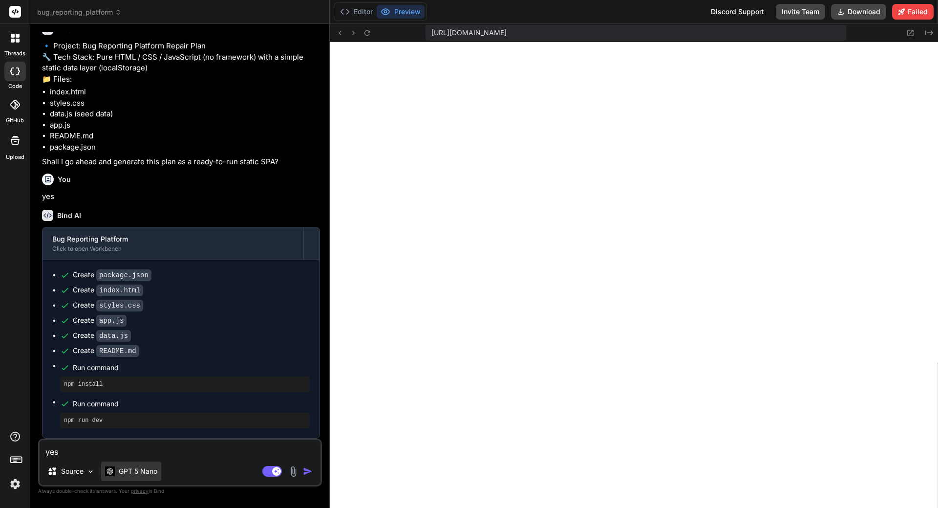
click at [135, 470] on p "GPT 5 Nano" at bounding box center [138, 471] width 39 height 10
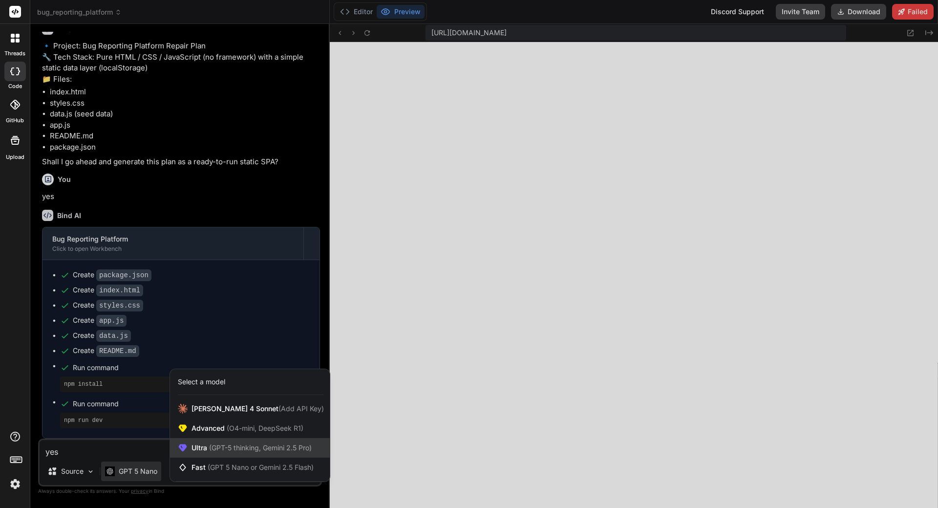
click at [223, 453] on div "Ultra (GPT-5 thinking, Gemini 2.5 Pro)" at bounding box center [250, 448] width 160 height 20
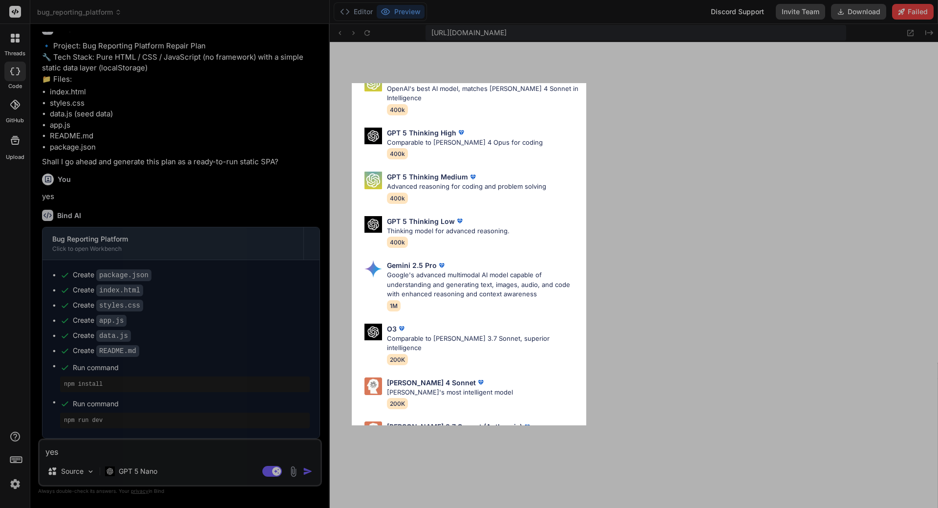
scroll to position [72, 0]
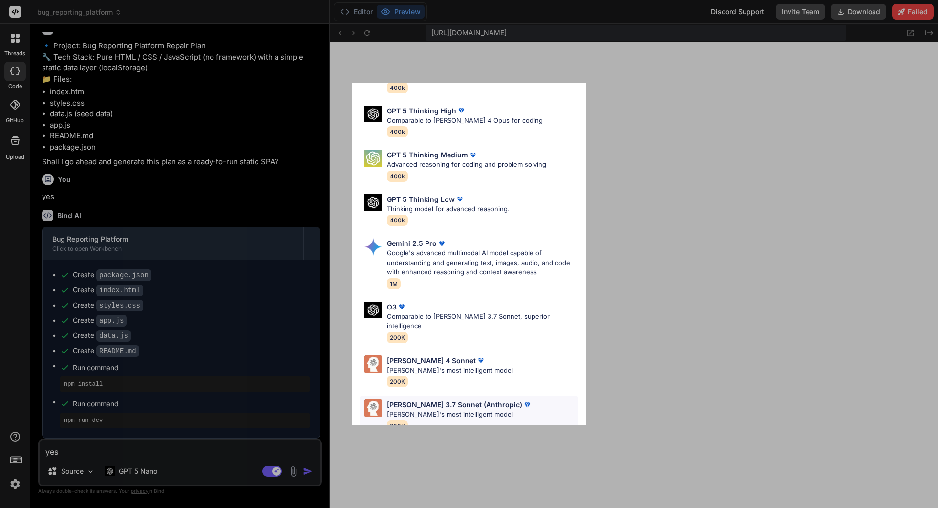
click at [443, 399] on p "[PERSON_NAME] 3.7 Sonnet (Anthropic)" at bounding box center [454, 404] width 135 height 10
type textarea "x"
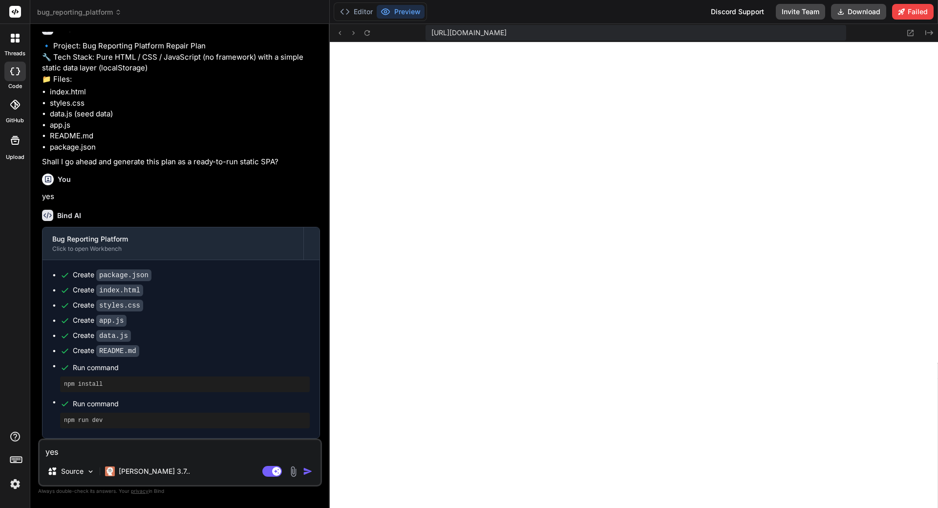
click at [81, 454] on textarea "yes" at bounding box center [180, 449] width 281 height 18
click at [80, 454] on textarea "yes" at bounding box center [180, 449] width 281 height 18
type textarea "s"
type textarea "x"
type textarea "sh"
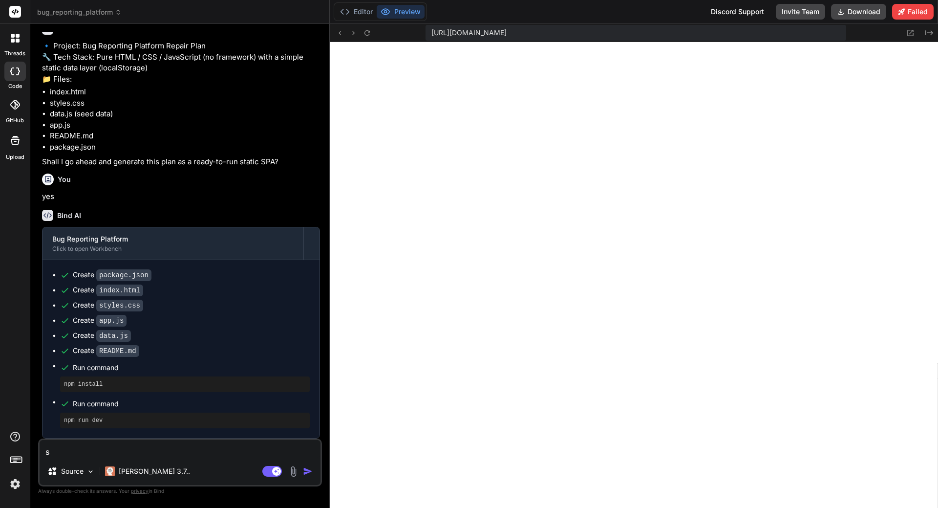
type textarea "x"
type textarea "sh"
type textarea "x"
type textarea "sh t"
type textarea "x"
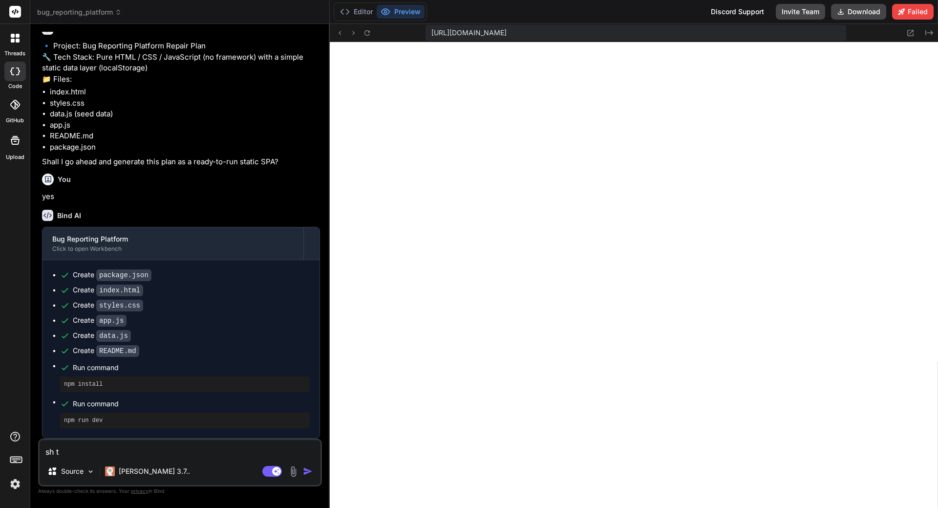
type textarea "sh th"
type textarea "x"
type textarea "sh the"
type textarea "x"
type textarea "sh the"
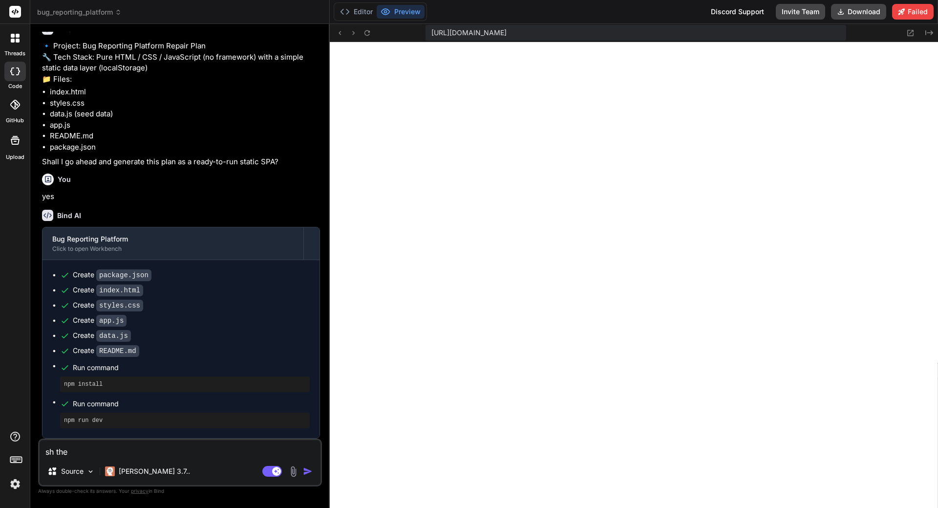
type textarea "x"
drag, startPoint x: 95, startPoint y: 453, endPoint x: 6, endPoint y: 444, distance: 89.9
click at [40, 442] on textarea "sh the" at bounding box center [180, 449] width 281 height 18
type textarea "f"
type textarea "x"
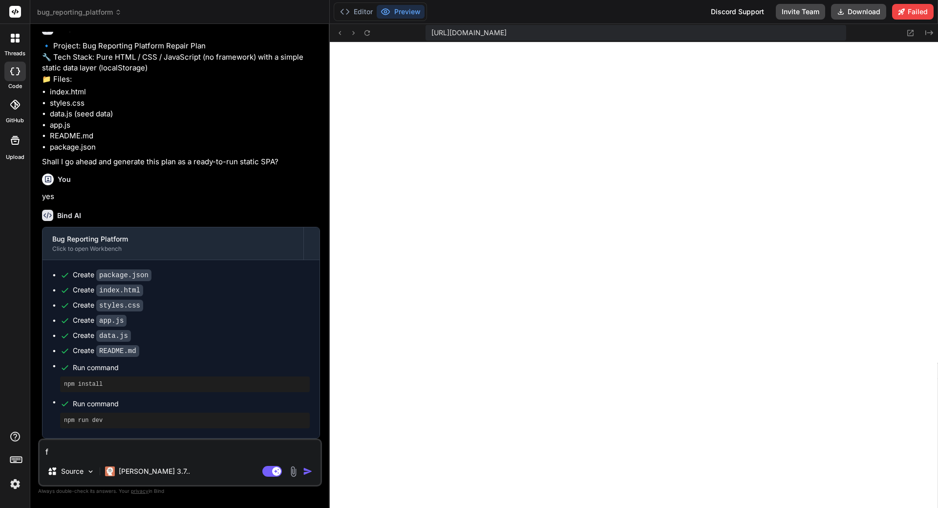
type textarea "fi"
type textarea "x"
type textarea "fin"
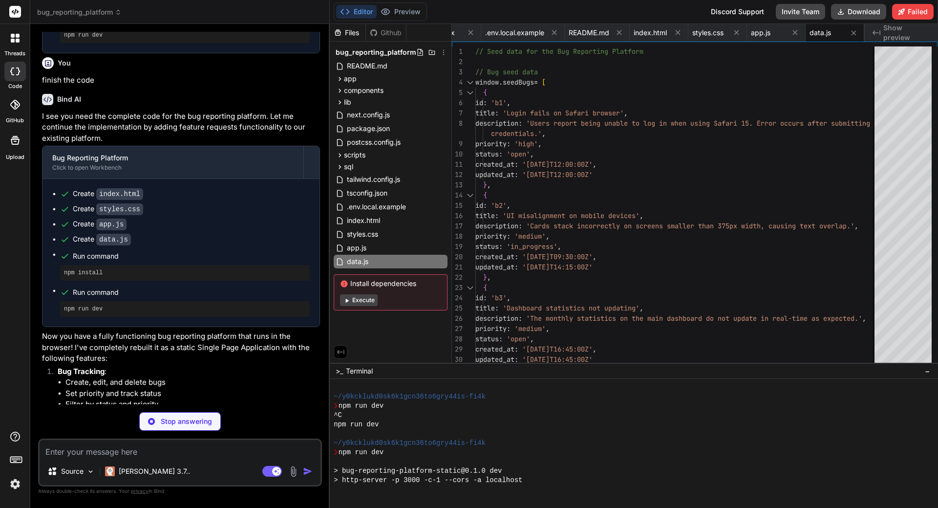
scroll to position [2404, 0]
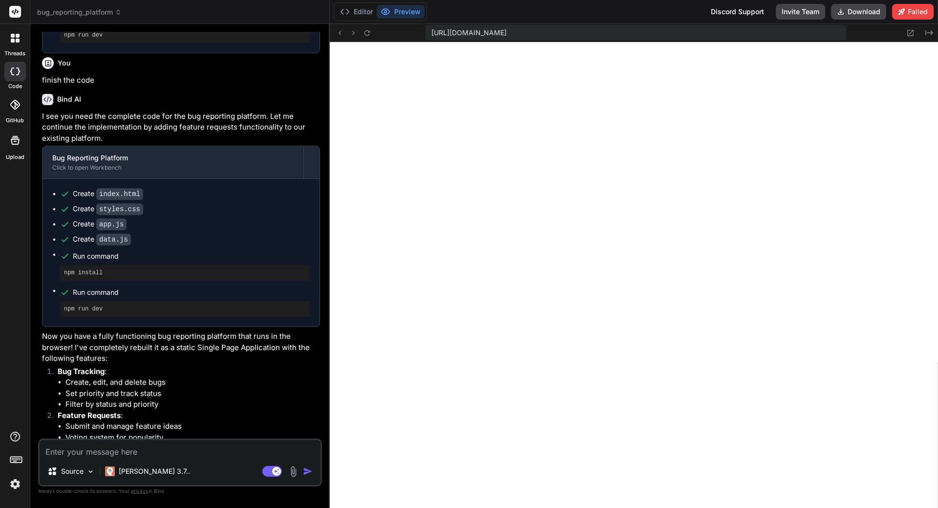
click at [507, 35] on span "[URL][DOMAIN_NAME]" at bounding box center [468, 33] width 75 height 10
click at [369, 35] on icon at bounding box center [366, 32] width 5 height 5
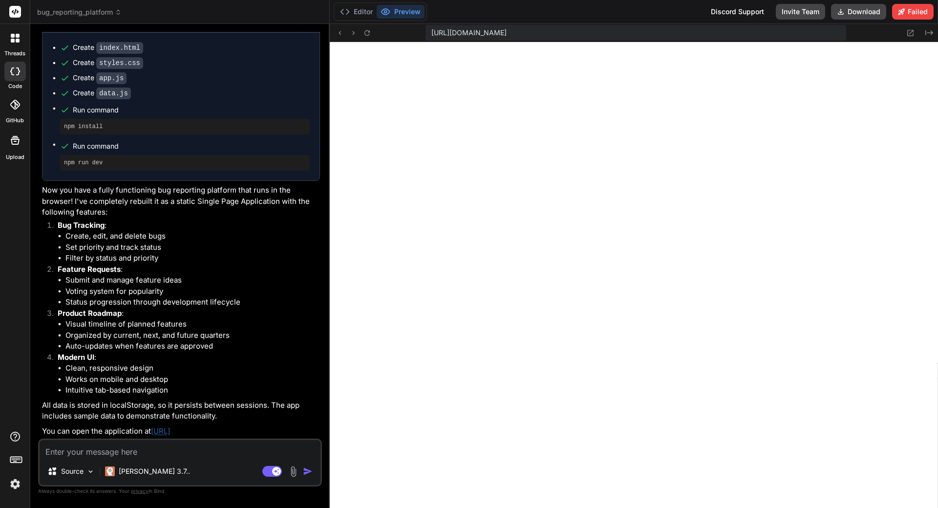
scroll to position [5988, 0]
click at [170, 433] on link "[URL]" at bounding box center [160, 430] width 19 height 9
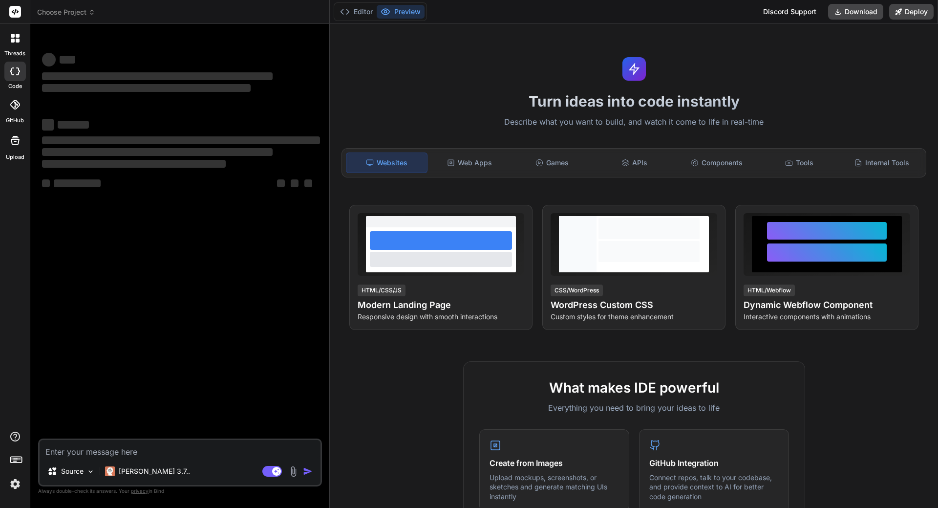
click at [55, 13] on span "Choose Project" at bounding box center [66, 12] width 58 height 10
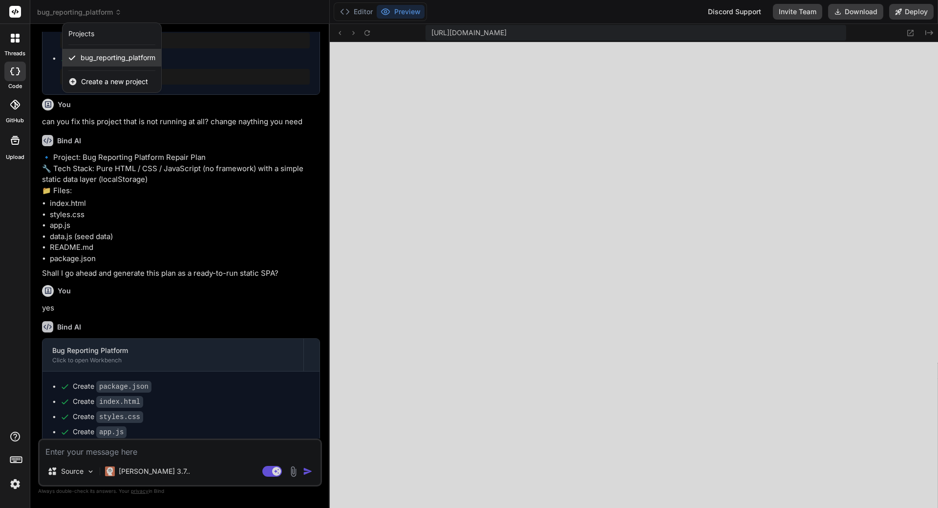
scroll to position [297, 0]
type textarea "x"
click at [178, 399] on div at bounding box center [469, 254] width 938 height 508
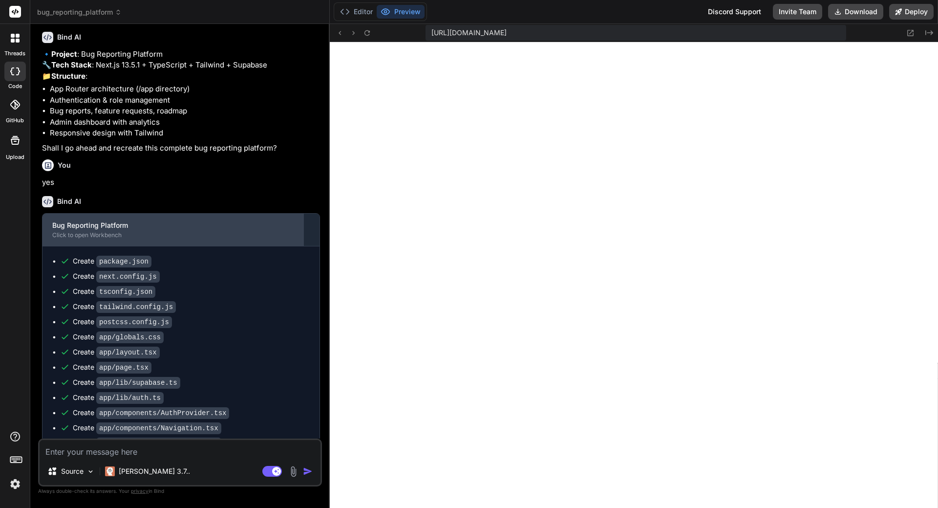
scroll to position [0, 0]
